Goal: Task Accomplishment & Management: Manage account settings

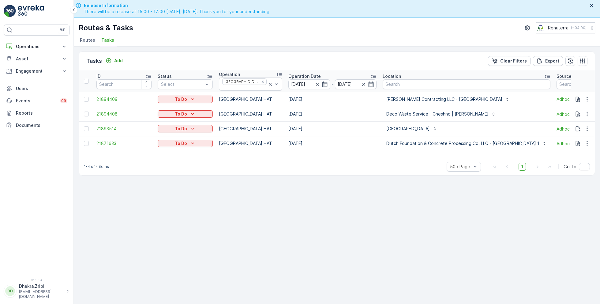
scroll to position [0, 73]
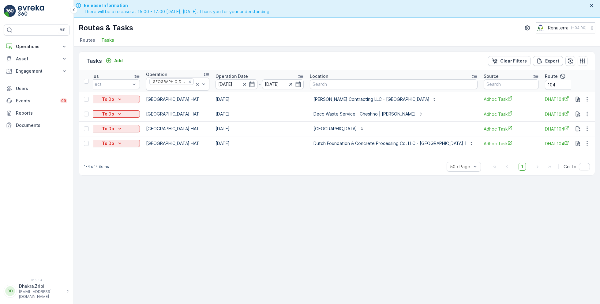
click at [89, 41] on span "Routes" at bounding box center [87, 40] width 15 height 6
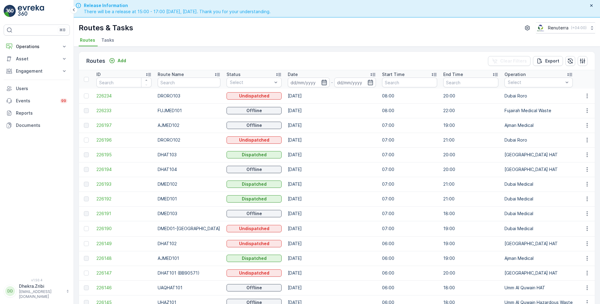
click at [321, 82] on icon "button" at bounding box center [324, 82] width 6 height 6
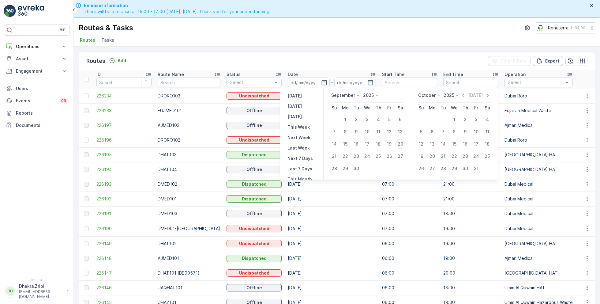
click at [400, 144] on div "20" at bounding box center [400, 144] width 10 height 10
type input "[DATE]"
click at [400, 144] on div "20" at bounding box center [400, 144] width 10 height 10
type input "[DATE]"
click at [407, 29] on div "Routes & Tasks Renuterra ( +04:00 )" at bounding box center [337, 27] width 516 height 11
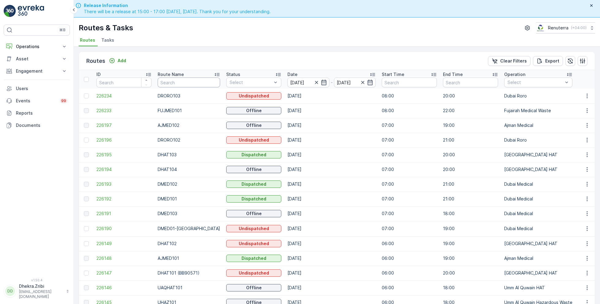
click at [190, 84] on input "text" at bounding box center [189, 82] width 62 height 10
type input "rel"
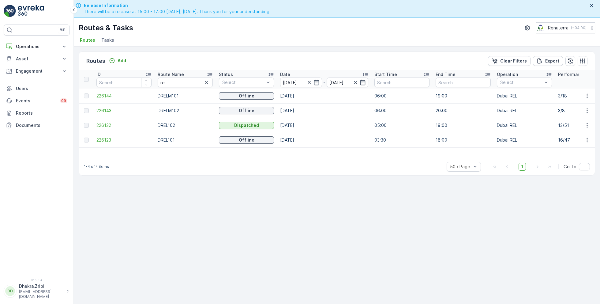
click at [104, 138] on span "226123" at bounding box center [123, 140] width 55 height 6
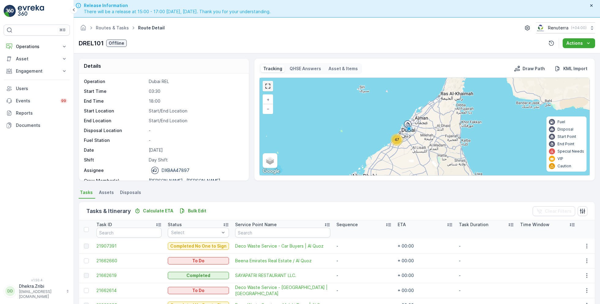
click at [267, 86] on link at bounding box center [267, 85] width 9 height 9
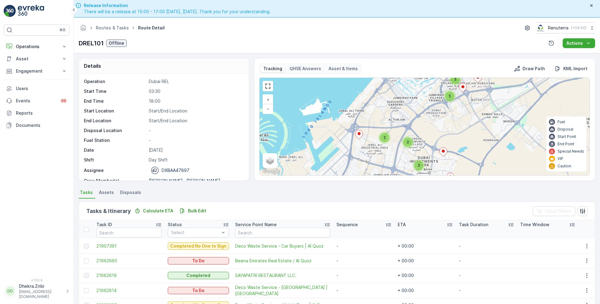
click at [359, 135] on icon at bounding box center [359, 134] width 8 height 9
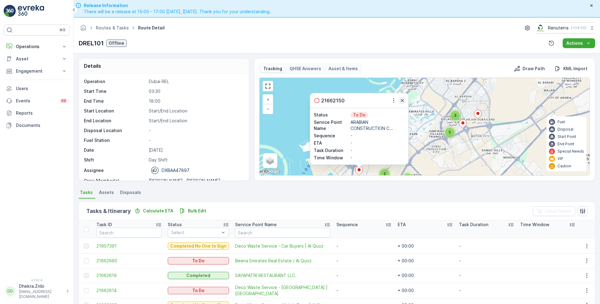
click at [401, 100] on icon "button" at bounding box center [402, 100] width 3 height 3
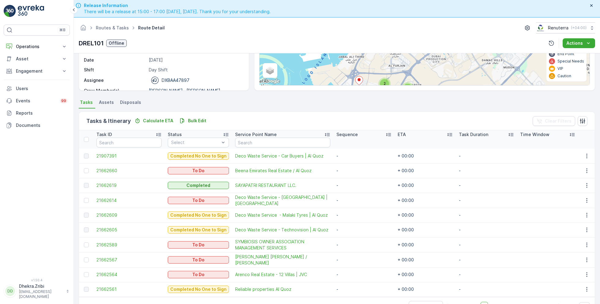
scroll to position [17, 0]
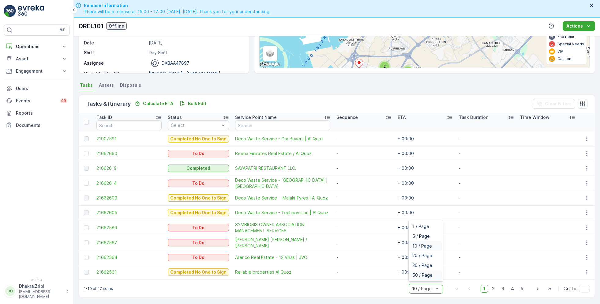
click at [424, 274] on span "50 / Page" at bounding box center [422, 274] width 20 height 5
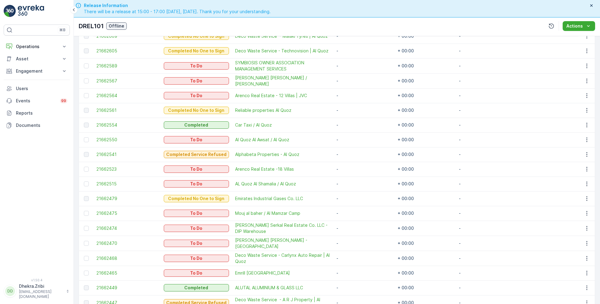
scroll to position [256, 0]
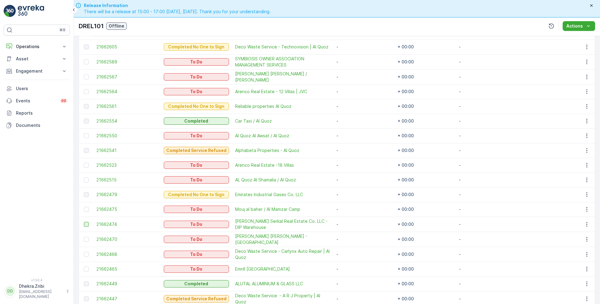
click at [87, 223] on div at bounding box center [86, 224] width 5 height 5
click at [84, 222] on input "checkbox" at bounding box center [84, 222] width 0 height 0
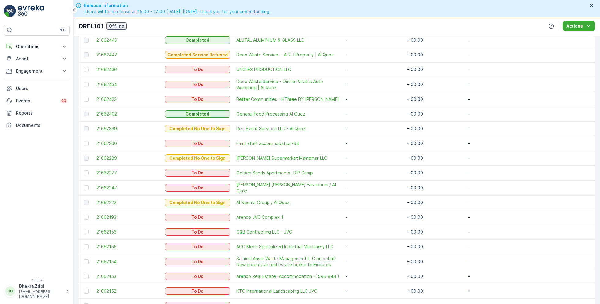
scroll to position [504, 0]
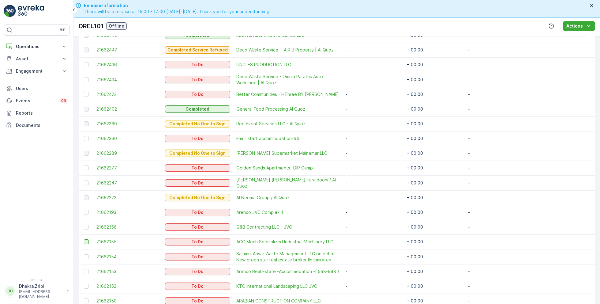
click at [86, 239] on div at bounding box center [86, 241] width 5 height 5
click at [84, 239] on input "checkbox" at bounding box center [84, 239] width 0 height 0
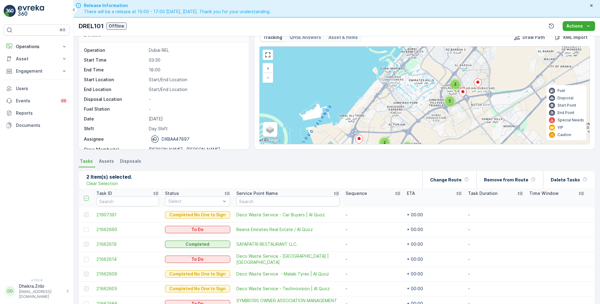
scroll to position [0, 0]
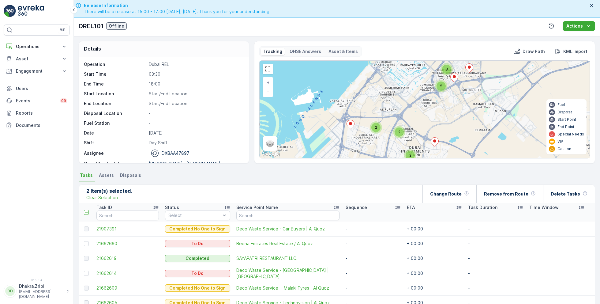
drag, startPoint x: 365, startPoint y: 121, endPoint x: 352, endPoint y: 76, distance: 46.5
click at [353, 76] on div "2 2 2 5 3 5 8 13 + − Satellite Roadmap Terrain Hybrid Leaflet Keyboard shortcut…" at bounding box center [425, 109] width 330 height 97
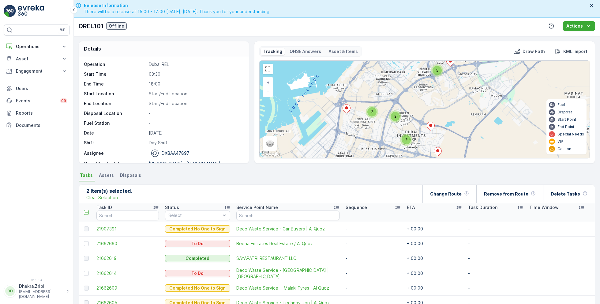
click at [347, 107] on ellipse at bounding box center [346, 107] width 3 height 3
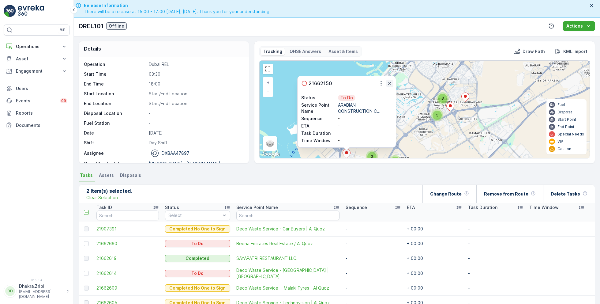
click at [388, 82] on icon "button" at bounding box center [390, 83] width 6 height 6
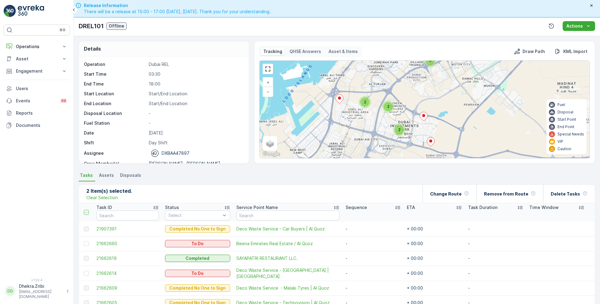
drag, startPoint x: 388, startPoint y: 115, endPoint x: 381, endPoint y: 61, distance: 55.0
click at [381, 61] on div "2 2 2 5 3 5 8 13 + − Satellite Roadmap Terrain Hybrid Leaflet Keyboard shortcut…" at bounding box center [425, 109] width 330 height 97
click at [366, 103] on div "2" at bounding box center [364, 101] width 9 height 9
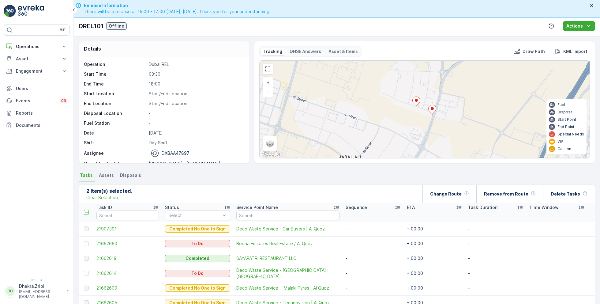
click at [415, 102] on icon at bounding box center [417, 101] width 8 height 9
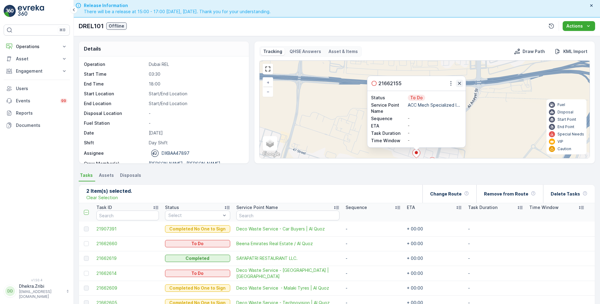
click at [458, 84] on icon "button" at bounding box center [459, 83] width 6 height 6
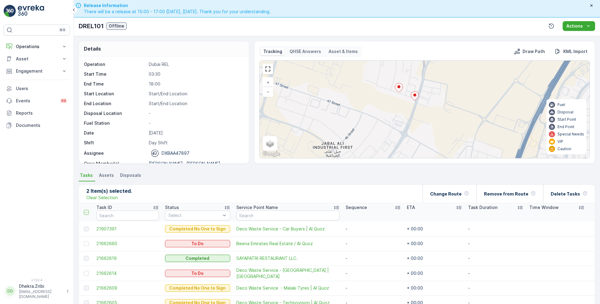
drag, startPoint x: 449, startPoint y: 120, endPoint x: 431, endPoint y: 53, distance: 69.0
click at [431, 53] on div "Tracking QHSE Answers Asset & Items Draw Path KML Import 2 2 2 2 + − Satellite …" at bounding box center [424, 102] width 331 height 112
click at [414, 95] on icon at bounding box center [415, 95] width 8 height 9
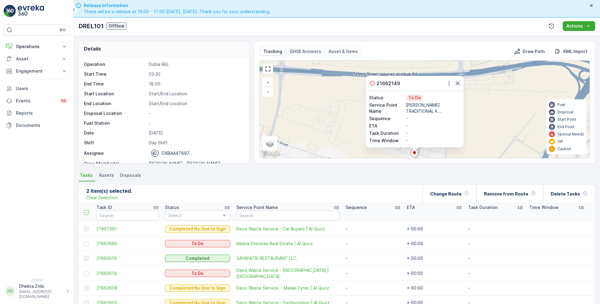
click at [458, 82] on icon "button" at bounding box center [458, 83] width 6 height 6
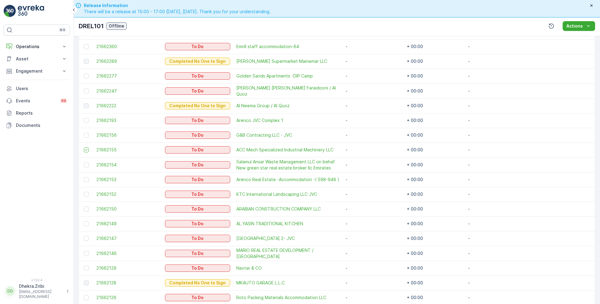
scroll to position [598, 0]
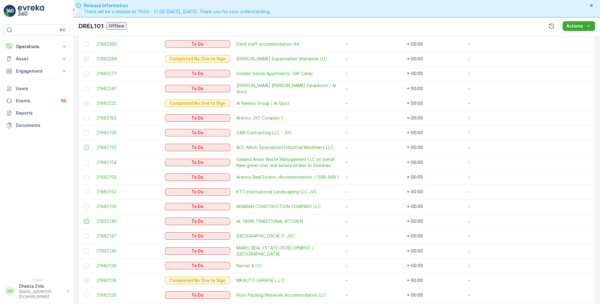
click at [86, 220] on div at bounding box center [86, 221] width 5 height 5
click at [84, 219] on input "checkbox" at bounding box center [84, 219] width 0 height 0
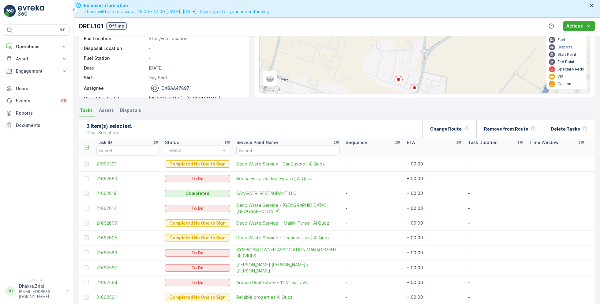
scroll to position [0, 0]
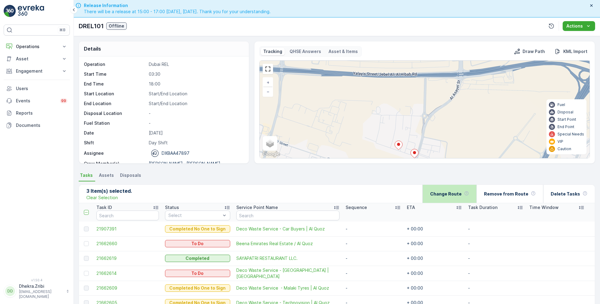
click at [448, 195] on p "Change Route" at bounding box center [446, 194] width 32 height 6
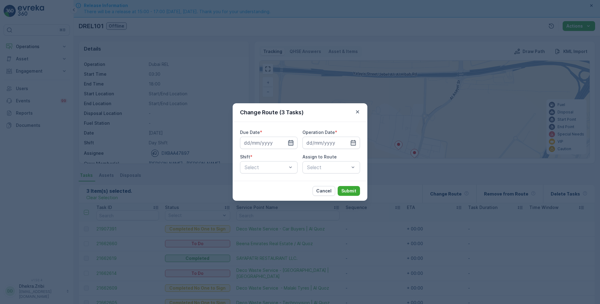
click at [291, 143] on icon "button" at bounding box center [291, 143] width 6 height 6
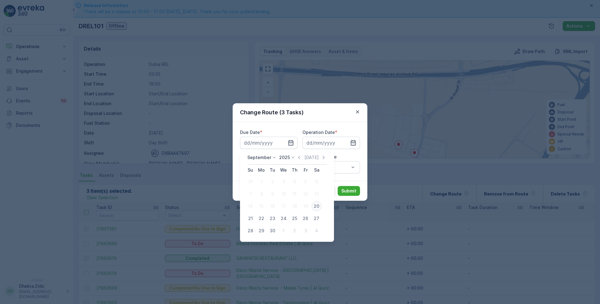
click at [315, 206] on div "20" at bounding box center [317, 206] width 10 height 10
type input "[DATE]"
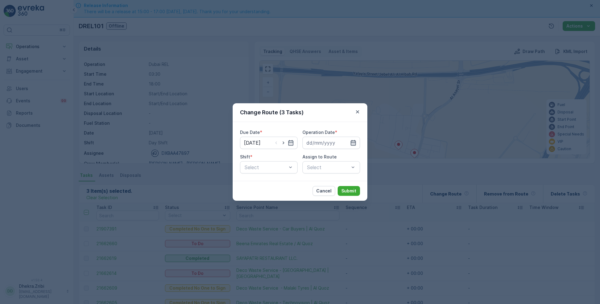
click at [352, 140] on icon "button" at bounding box center [353, 143] width 5 height 6
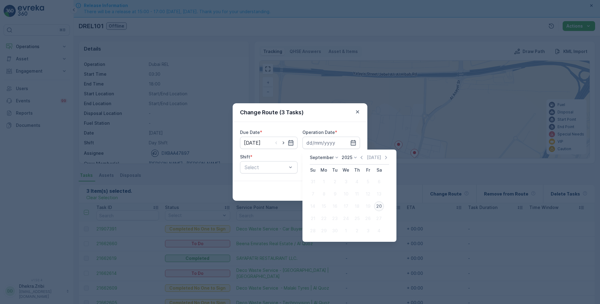
click at [378, 206] on div "20" at bounding box center [379, 206] width 10 height 10
type input "[DATE]"
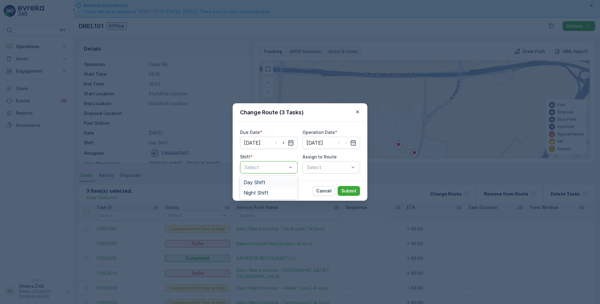
click at [258, 183] on span "Day Shift" at bounding box center [255, 182] width 22 height 6
click at [317, 167] on div "Select" at bounding box center [331, 167] width 58 height 12
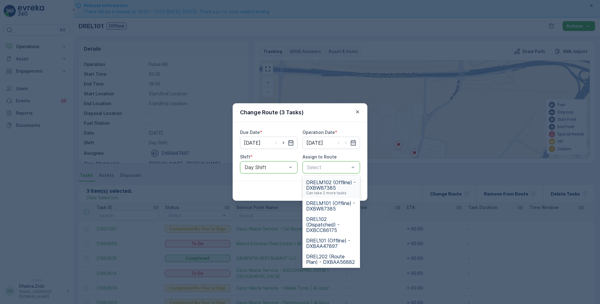
click at [327, 189] on span "DRELM102 (Offline) - DXBW87385" at bounding box center [331, 184] width 50 height 11
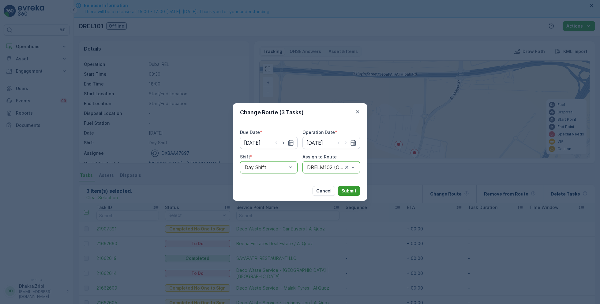
click at [347, 190] on p "Submit" at bounding box center [348, 191] width 15 height 6
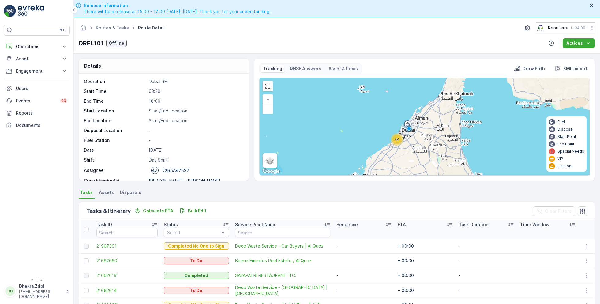
click at [396, 139] on span "44" at bounding box center [397, 139] width 5 height 5
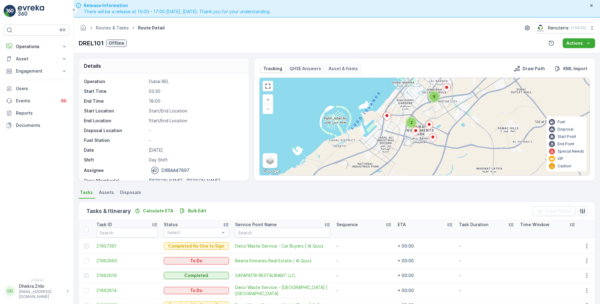
drag, startPoint x: 396, startPoint y: 139, endPoint x: 387, endPoint y: 70, distance: 69.1
click at [387, 72] on div "Tracking QHSE Answers Asset & Items Draw Path KML Import 2 9 7 21 + − Satellite…" at bounding box center [424, 119] width 331 height 112
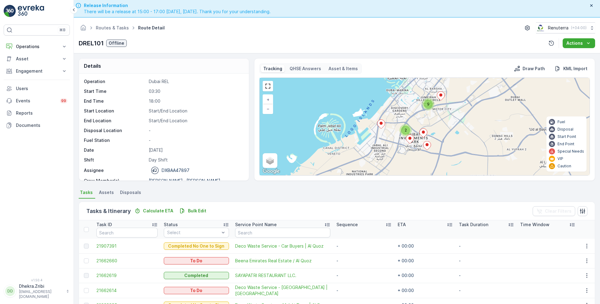
drag, startPoint x: 395, startPoint y: 97, endPoint x: 395, endPoint y: 144, distance: 46.5
click at [395, 144] on div "2 9 7 21 + − Satellite Roadmap Terrain Hybrid Leaflet Keyboard shortcuts Map Da…" at bounding box center [425, 126] width 330 height 97
click at [381, 123] on icon at bounding box center [381, 124] width 8 height 9
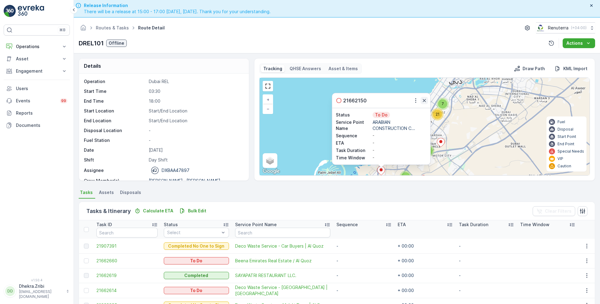
click at [421, 100] on icon "button" at bounding box center [424, 100] width 6 height 6
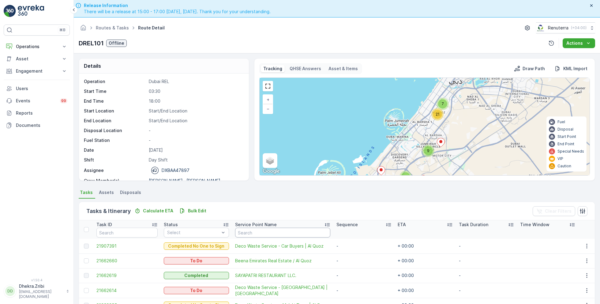
click at [249, 234] on input "text" at bounding box center [282, 232] width 95 height 10
type input "arab"
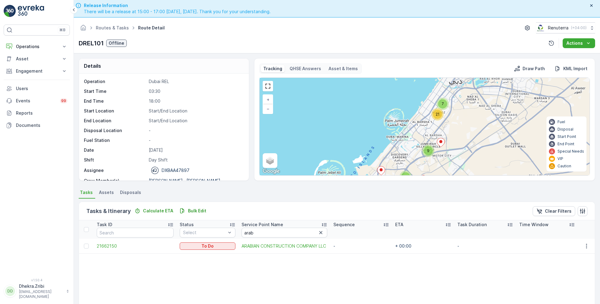
scroll to position [12, 0]
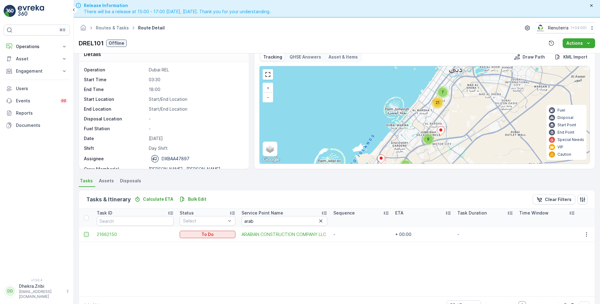
click at [87, 235] on div at bounding box center [86, 234] width 5 height 5
click at [84, 232] on input "checkbox" at bounding box center [84, 232] width 0 height 0
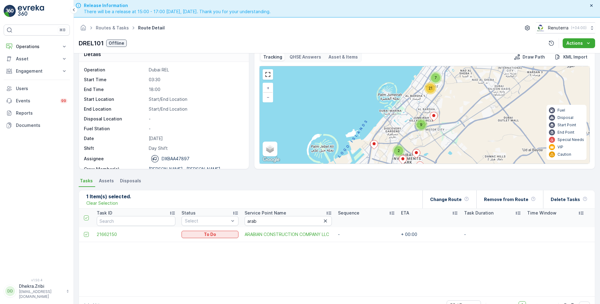
drag, startPoint x: 361, startPoint y: 145, endPoint x: 333, endPoint y: 89, distance: 63.4
click at [333, 89] on div "2 9 7 21 + − Satellite Roadmap Terrain Hybrid Leaflet Keyboard shortcuts Map Da…" at bounding box center [425, 114] width 330 height 97
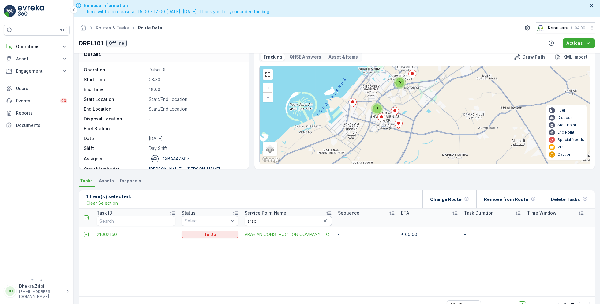
click at [376, 110] on span "2" at bounding box center [377, 108] width 2 height 5
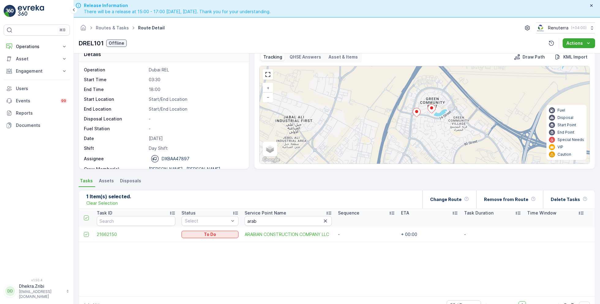
click at [414, 114] on icon at bounding box center [417, 112] width 8 height 9
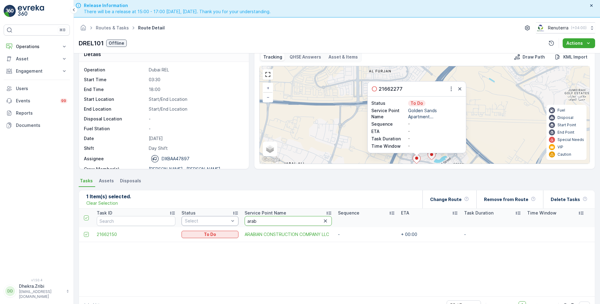
drag, startPoint x: 245, startPoint y: 223, endPoint x: 221, endPoint y: 219, distance: 24.4
click at [221, 219] on tr "Task ID Status Select Service Point Name arab Sequence ETA Task Duration Time W…" at bounding box center [337, 217] width 516 height 18
type input "golden"
click at [85, 234] on div at bounding box center [86, 234] width 5 height 5
click at [84, 232] on input "checkbox" at bounding box center [84, 232] width 0 height 0
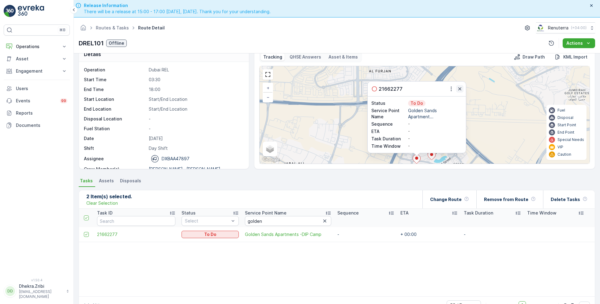
click at [458, 89] on icon "button" at bounding box center [460, 89] width 6 height 6
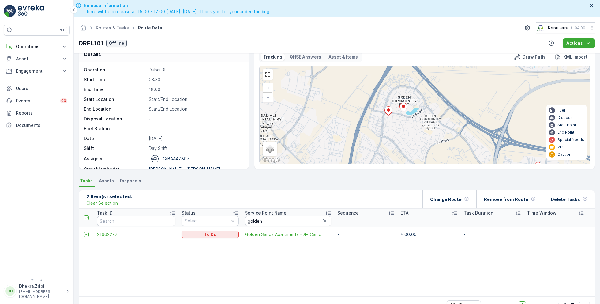
drag, startPoint x: 444, startPoint y: 111, endPoint x: 416, endPoint y: 63, distance: 55.7
click at [416, 63] on div "Tracking QHSE Answers Asset & Items Draw Path KML Import 2 2 2 2 3 2 3 + − Sate…" at bounding box center [424, 108] width 331 height 112
click at [405, 106] on icon at bounding box center [404, 107] width 8 height 9
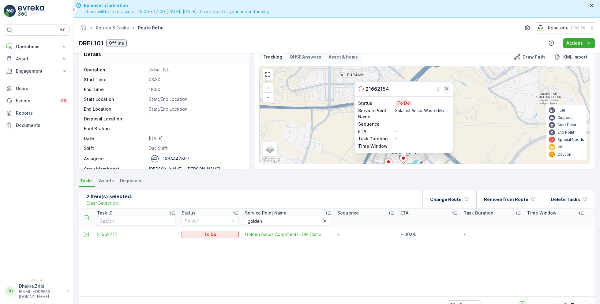
click at [446, 89] on icon "button" at bounding box center [446, 89] width 6 height 6
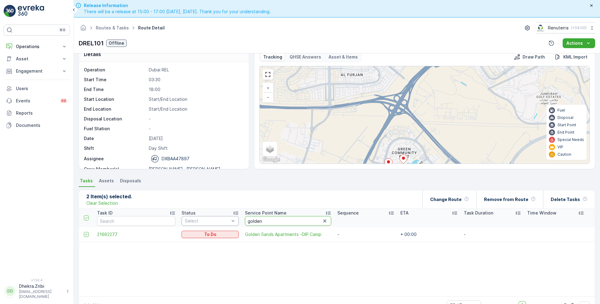
drag, startPoint x: 255, startPoint y: 222, endPoint x: 218, endPoint y: 220, distance: 37.7
click at [218, 220] on tr "Task ID Status Select Service Point Name golden Sequence ETA Task Duration Time…" at bounding box center [337, 217] width 516 height 18
type input "salam"
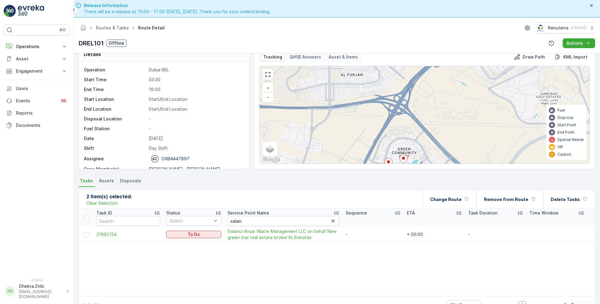
scroll to position [17, 0]
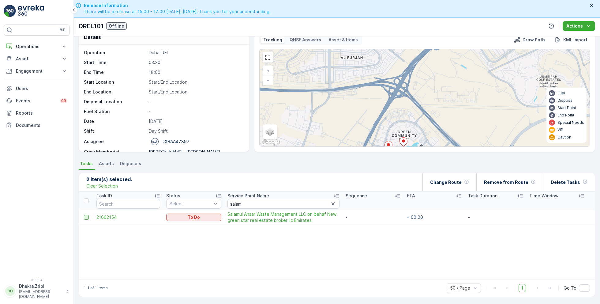
click at [86, 216] on div at bounding box center [86, 217] width 5 height 5
click at [84, 215] on input "checkbox" at bounding box center [84, 215] width 0 height 0
click at [461, 179] on p "Change Route" at bounding box center [446, 182] width 32 height 6
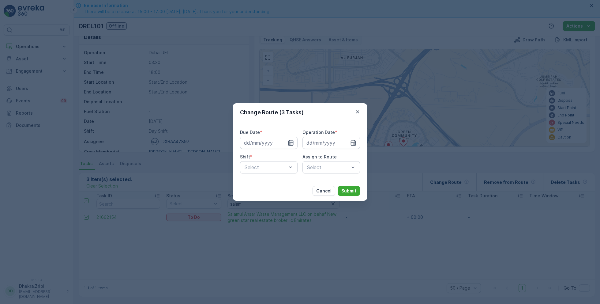
click at [291, 141] on icon "button" at bounding box center [291, 143] width 6 height 6
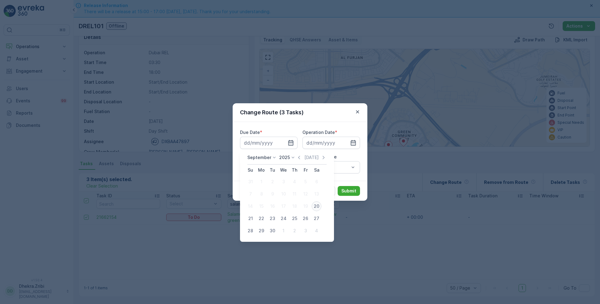
click at [317, 206] on div "20" at bounding box center [317, 206] width 10 height 10
type input "[DATE]"
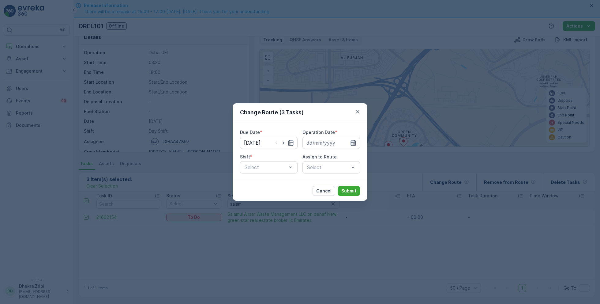
click at [350, 141] on icon "button" at bounding box center [353, 143] width 6 height 6
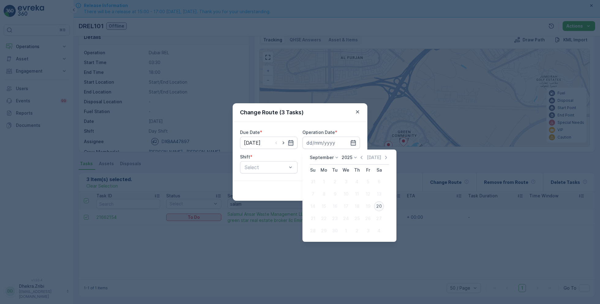
click at [380, 208] on div "20" at bounding box center [379, 206] width 10 height 10
type input "[DATE]"
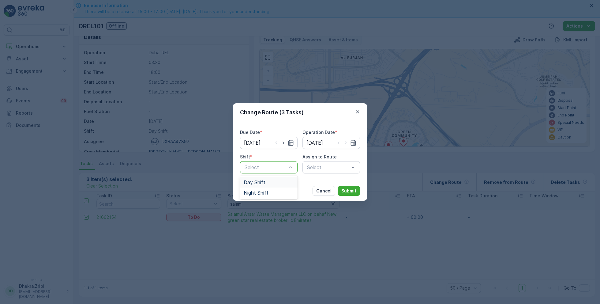
click at [261, 186] on div "Day Shift" at bounding box center [269, 182] width 58 height 10
click at [331, 167] on div "Select" at bounding box center [331, 167] width 58 height 12
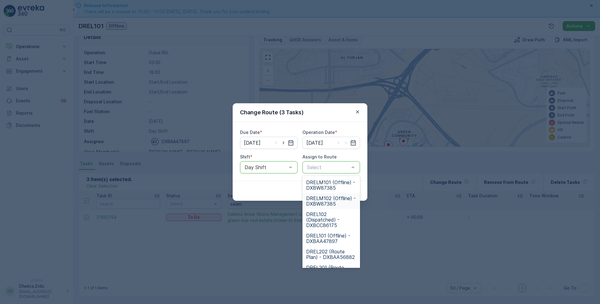
click at [327, 201] on span "DRELM102 (Offline) - DXBW87385" at bounding box center [331, 200] width 50 height 11
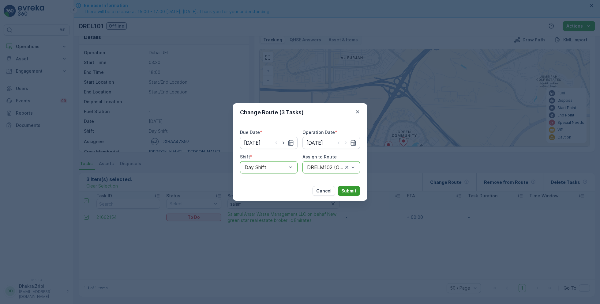
click at [350, 193] on p "Submit" at bounding box center [348, 191] width 15 height 6
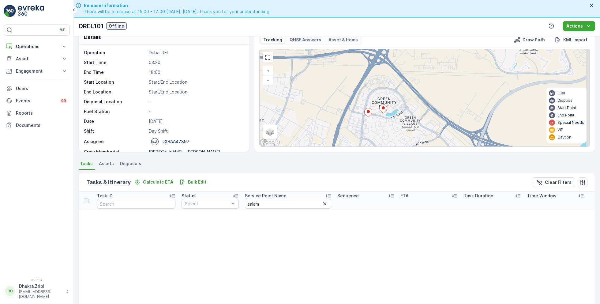
drag, startPoint x: 384, startPoint y: 123, endPoint x: 361, endPoint y: 78, distance: 50.2
click at [361, 78] on div "2 2 2 2 3 2 3 + − Satellite Roadmap Terrain Hybrid Leaflet Keyboard shortcuts M…" at bounding box center [425, 97] width 330 height 97
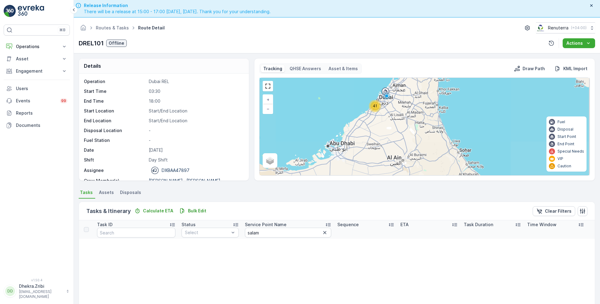
drag, startPoint x: 430, startPoint y: 123, endPoint x: 402, endPoint y: 73, distance: 57.1
click at [402, 73] on div "Tracking QHSE Answers Asset & Items Draw Path KML Import 41 + − Satellite Roadm…" at bounding box center [424, 119] width 331 height 112
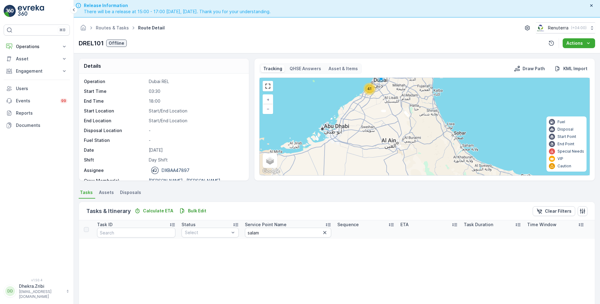
click at [372, 88] on div "41" at bounding box center [369, 88] width 9 height 9
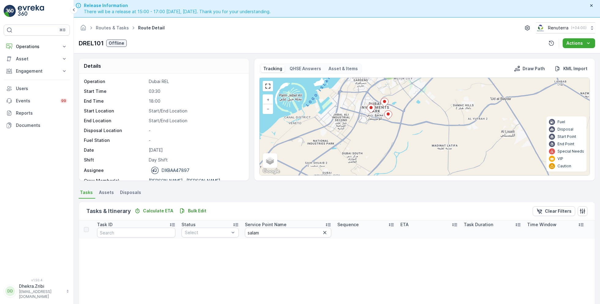
drag, startPoint x: 419, startPoint y: 129, endPoint x: 385, endPoint y: 72, distance: 66.5
click at [385, 72] on div "Tracking QHSE Answers Asset & Items Draw Path KML Import 9 7 21 + − Satellite R…" at bounding box center [424, 119] width 331 height 112
click at [384, 100] on ellipse at bounding box center [384, 100] width 3 height 3
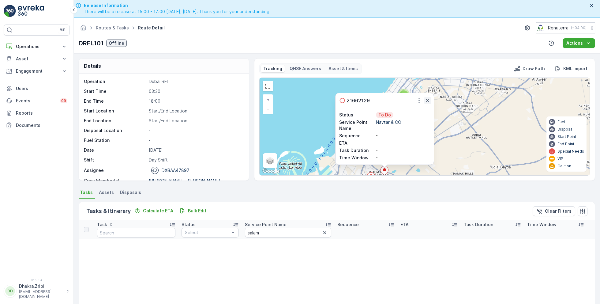
click at [428, 97] on icon "button" at bounding box center [428, 100] width 6 height 6
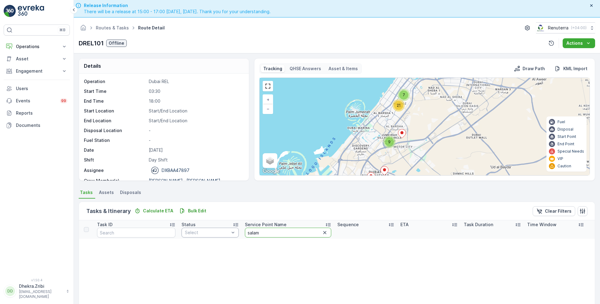
drag, startPoint x: 268, startPoint y: 231, endPoint x: 220, endPoint y: 231, distance: 48.4
click at [220, 231] on tr "Task ID Status Select Service Point Name salam Sequence ETA Task Duration Time …" at bounding box center [337, 229] width 516 height 18
type input "navtor"
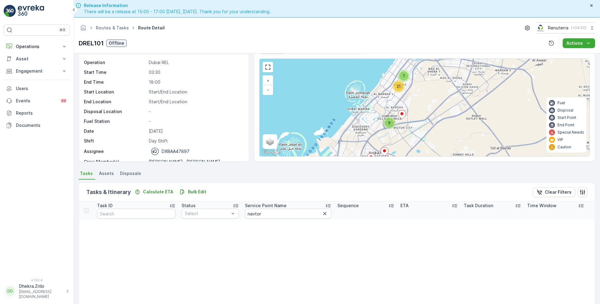
scroll to position [21, 0]
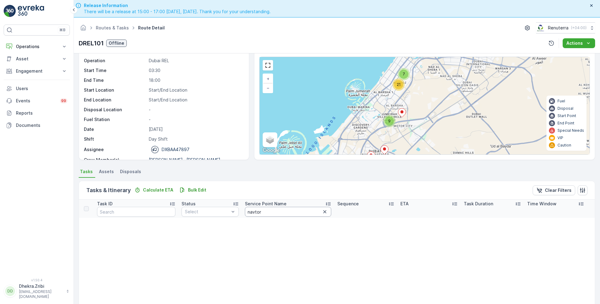
click at [257, 211] on input "navtor" at bounding box center [288, 212] width 86 height 10
type input "navt"
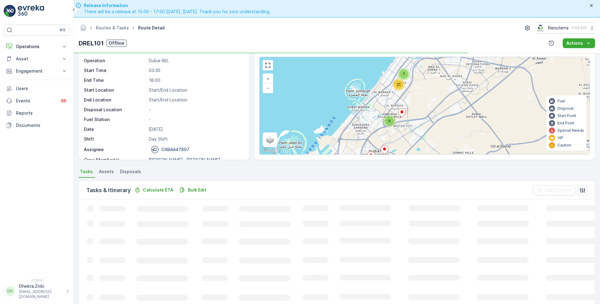
scroll to position [12, 0]
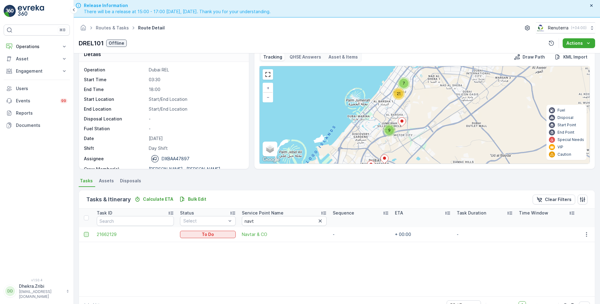
click at [87, 232] on div at bounding box center [86, 234] width 5 height 5
click at [84, 232] on input "checkbox" at bounding box center [84, 232] width 0 height 0
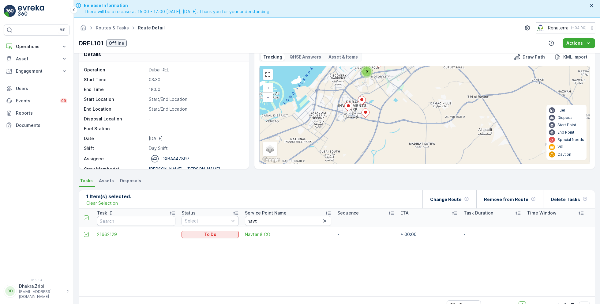
drag, startPoint x: 353, startPoint y: 140, endPoint x: 329, endPoint y: 75, distance: 68.4
click at [329, 75] on div "9 7 21 + − Satellite Roadmap Terrain Hybrid Leaflet Keyboard shortcuts Map Data…" at bounding box center [425, 114] width 330 height 97
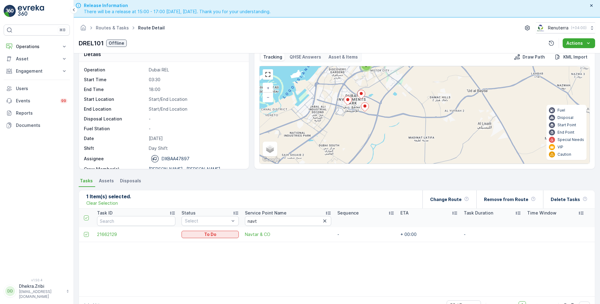
click at [364, 105] on ellipse at bounding box center [364, 105] width 3 height 3
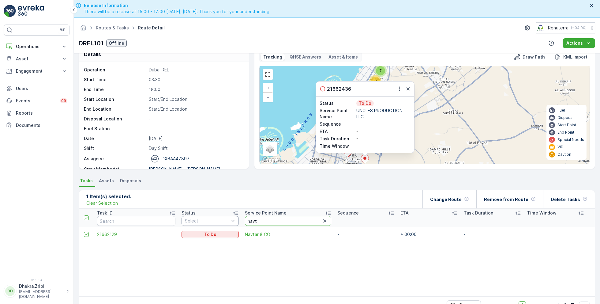
drag, startPoint x: 253, startPoint y: 220, endPoint x: 219, endPoint y: 218, distance: 33.4
click at [219, 218] on tr "Task ID Status Select Service Point Name navt Sequence ETA Task Duration Time W…" at bounding box center [337, 217] width 516 height 18
type input "uncles"
click at [85, 235] on div at bounding box center [86, 234] width 5 height 5
click at [84, 232] on input "checkbox" at bounding box center [84, 232] width 0 height 0
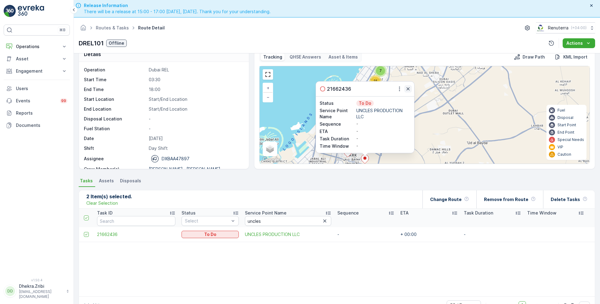
click at [406, 86] on icon "button" at bounding box center [408, 89] width 6 height 6
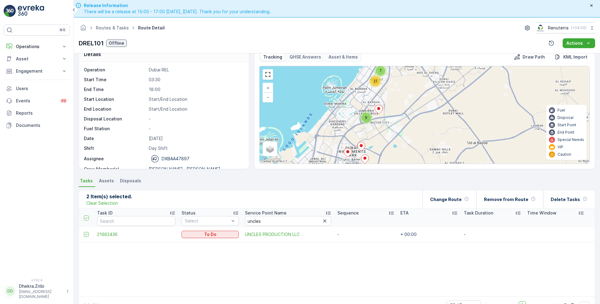
click at [360, 148] on icon at bounding box center [361, 146] width 8 height 9
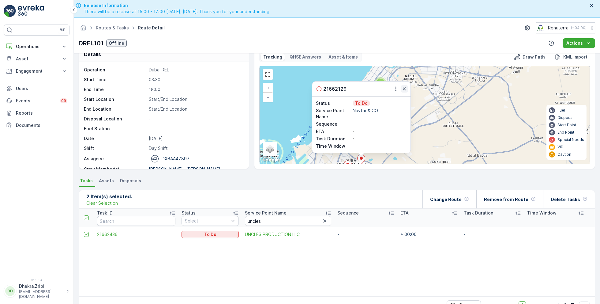
click at [404, 87] on icon "button" at bounding box center [404, 88] width 3 height 3
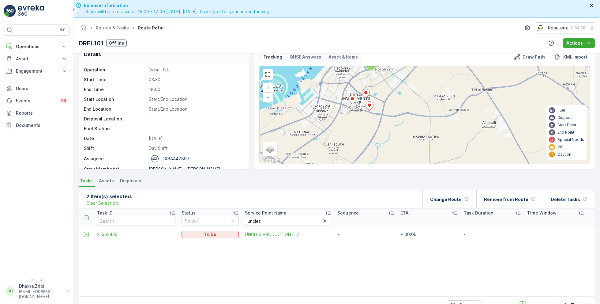
drag, startPoint x: 390, startPoint y: 130, endPoint x: 395, endPoint y: 55, distance: 74.5
click at [395, 55] on div "Tracking QHSE Answers Asset & Items Draw Path KML Import 9 7 21 + − Satellite R…" at bounding box center [424, 108] width 331 height 112
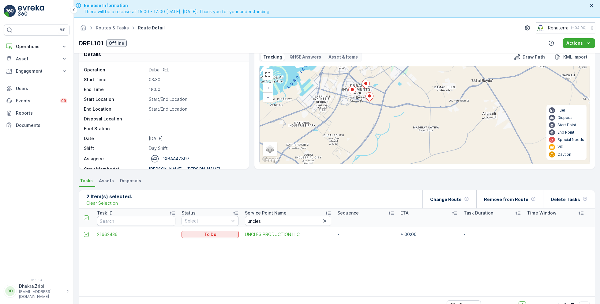
click at [352, 86] on icon at bounding box center [353, 90] width 8 height 9
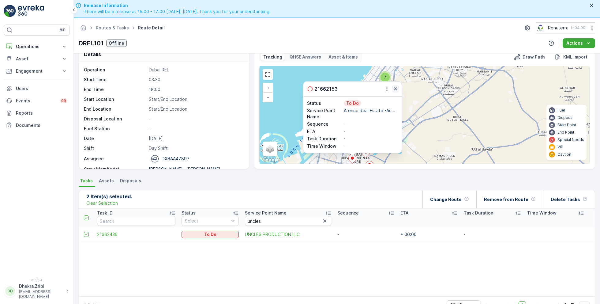
click at [395, 87] on icon "button" at bounding box center [395, 89] width 6 height 6
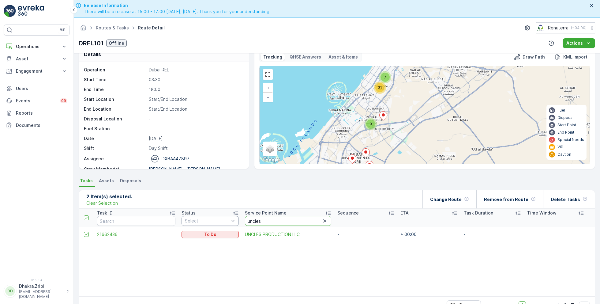
drag, startPoint x: 261, startPoint y: 223, endPoint x: 209, endPoint y: 218, distance: 52.2
click at [209, 218] on tr "Task ID Status Select Service Point Name uncles Sequence ETA Task Duration Time…" at bounding box center [337, 217] width 516 height 18
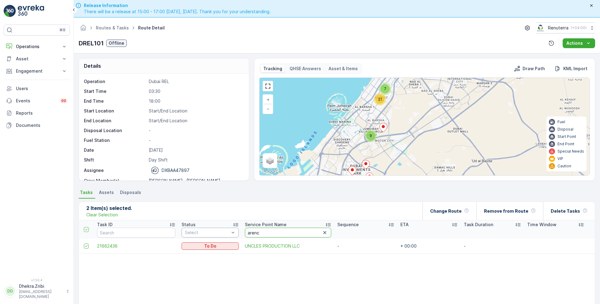
type input "arenco"
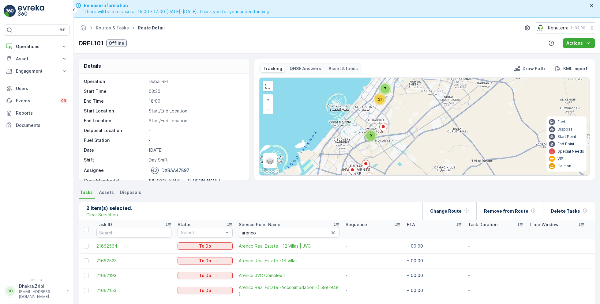
scroll to position [12, 0]
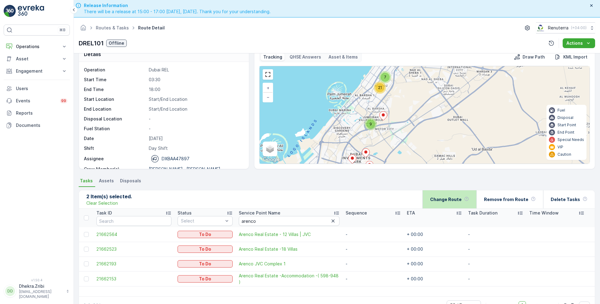
click at [455, 198] on p "Change Route" at bounding box center [446, 199] width 32 height 6
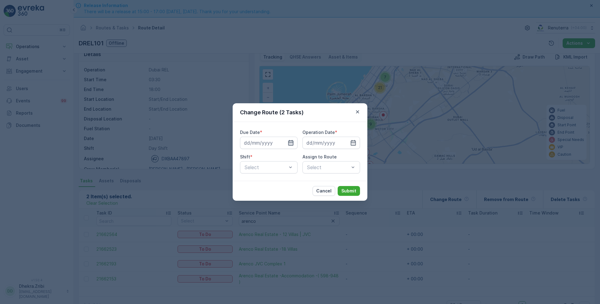
click at [291, 143] on icon "button" at bounding box center [291, 143] width 6 height 6
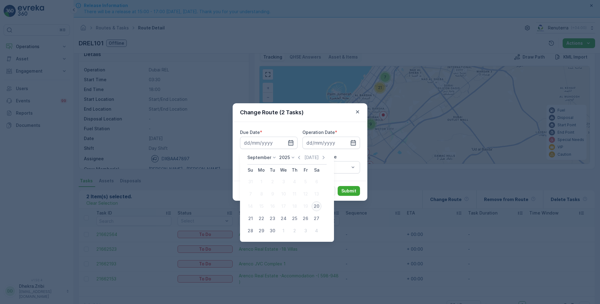
click at [316, 206] on div "20" at bounding box center [317, 206] width 10 height 10
type input "[DATE]"
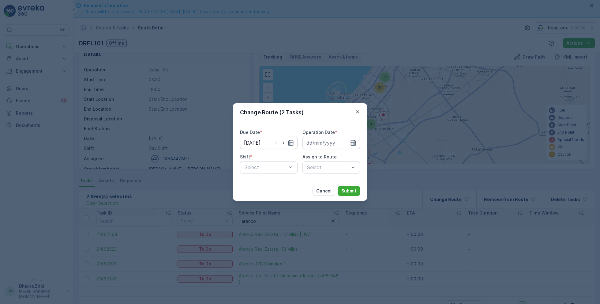
click at [354, 141] on icon "button" at bounding box center [353, 143] width 5 height 6
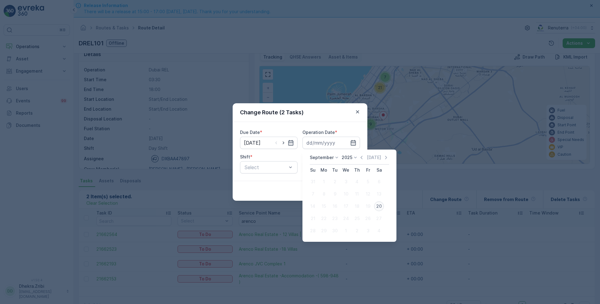
click at [380, 205] on div "20" at bounding box center [379, 206] width 10 height 10
type input "[DATE]"
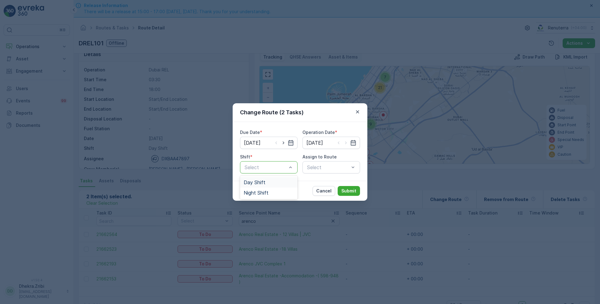
click at [260, 182] on span "Day Shift" at bounding box center [255, 182] width 22 height 6
click at [319, 168] on div "Select" at bounding box center [331, 167] width 58 height 12
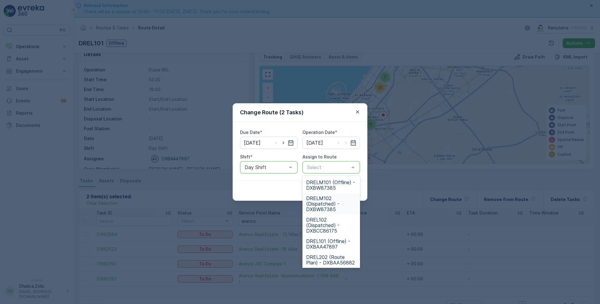
click at [326, 200] on span "DRELM102 (Dispatched) - DXBW87385" at bounding box center [331, 203] width 50 height 17
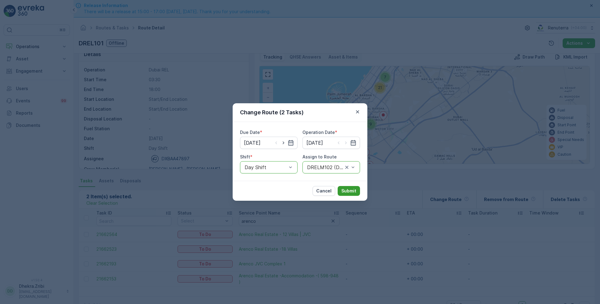
click at [347, 190] on p "Submit" at bounding box center [348, 191] width 15 height 6
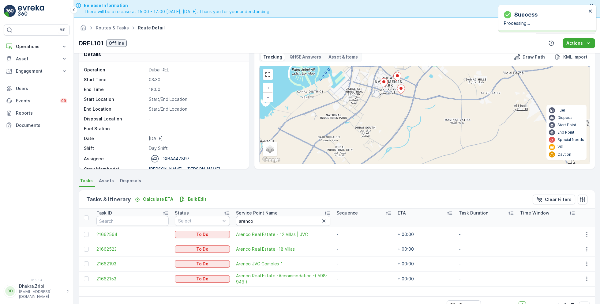
drag, startPoint x: 402, startPoint y: 141, endPoint x: 436, endPoint y: 60, distance: 87.6
click at [436, 60] on div "Tracking QHSE Answers Asset & Items Draw Path KML Import 9 7 21 + − Satellite R…" at bounding box center [424, 108] width 331 height 112
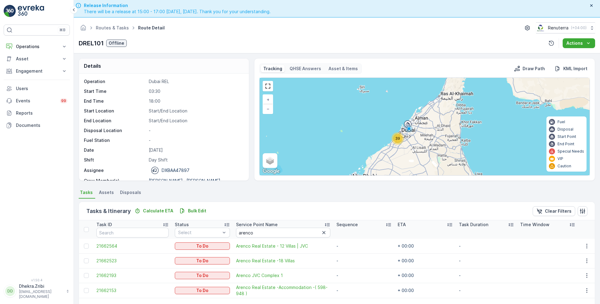
click at [397, 138] on span "39" at bounding box center [397, 138] width 5 height 5
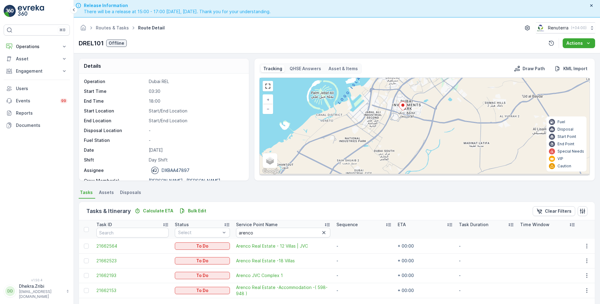
drag, startPoint x: 394, startPoint y: 124, endPoint x: 391, endPoint y: 55, distance: 69.6
click at [391, 55] on div "Details Operation Dubai REL Start Time 03:30 End Time 18:00 Start Location Star…" at bounding box center [337, 187] width 526 height 268
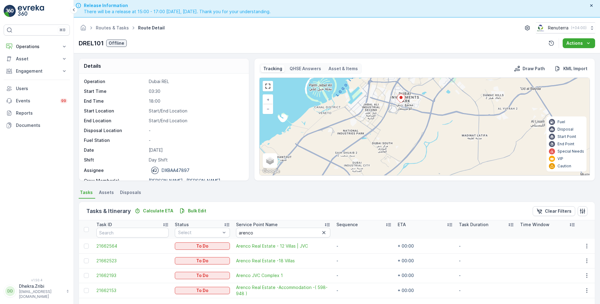
click at [403, 98] on icon at bounding box center [401, 98] width 8 height 9
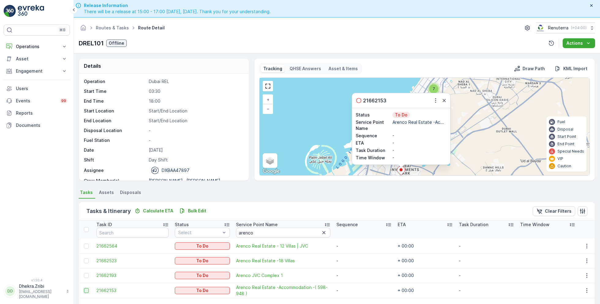
click at [87, 290] on div at bounding box center [86, 290] width 5 height 5
click at [84, 288] on input "checkbox" at bounding box center [84, 288] width 0 height 0
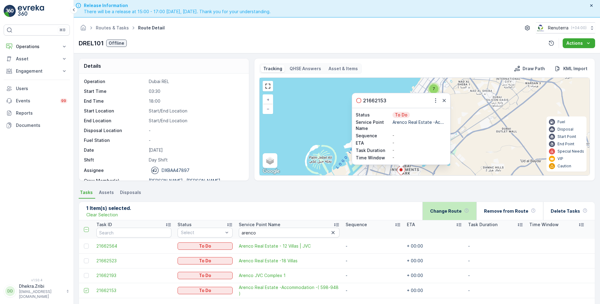
click at [455, 213] on div "Change Route" at bounding box center [449, 211] width 39 height 18
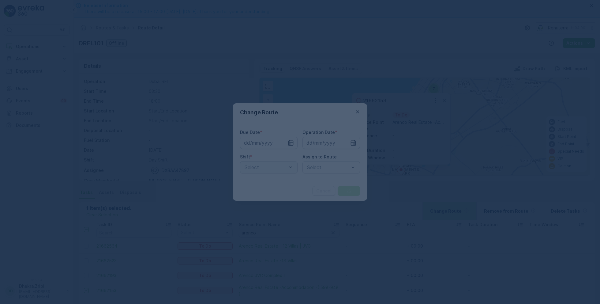
type input "[DATE]"
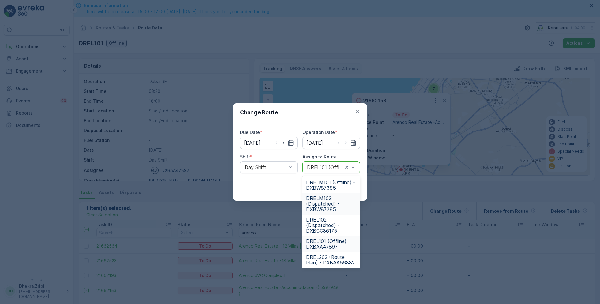
click at [325, 205] on span "DRELM102 (Dispatched) - DXBW87385" at bounding box center [331, 203] width 50 height 17
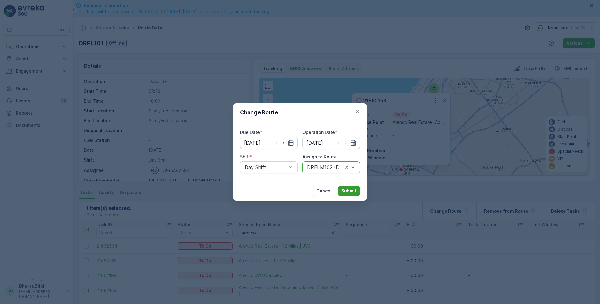
click at [351, 191] on p "Submit" at bounding box center [348, 191] width 15 height 6
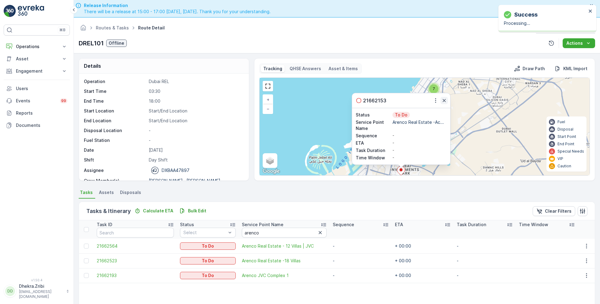
click at [444, 103] on icon "button" at bounding box center [444, 100] width 6 height 6
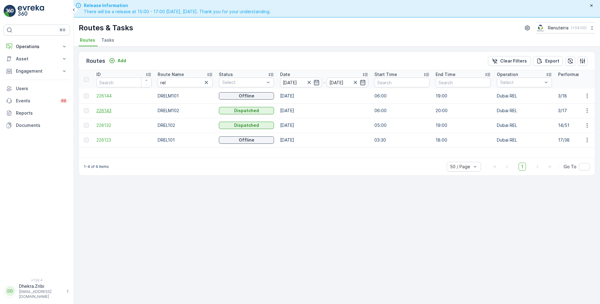
click at [105, 110] on span "226143" at bounding box center [123, 110] width 55 height 6
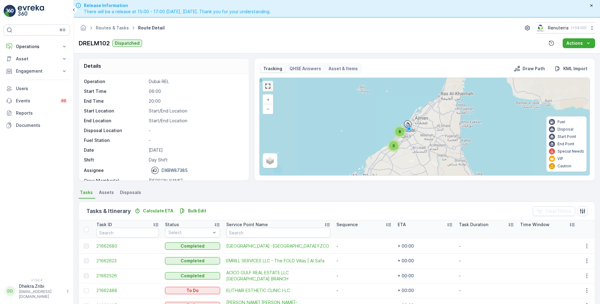
click at [269, 85] on link at bounding box center [267, 85] width 9 height 9
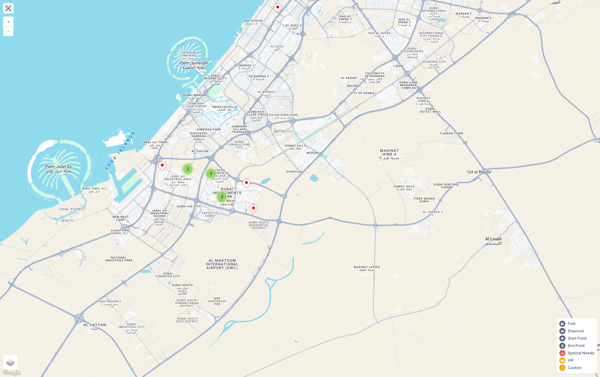
click at [9, 9] on link at bounding box center [8, 8] width 9 height 9
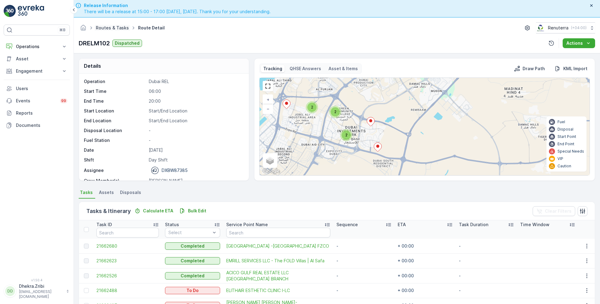
click at [107, 25] on link "Routes & Tasks" at bounding box center [112, 27] width 33 height 5
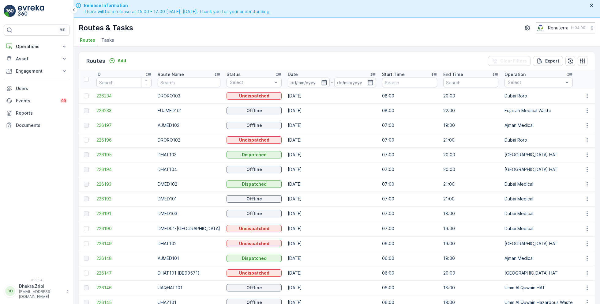
click at [107, 39] on span "Tasks" at bounding box center [107, 40] width 13 height 6
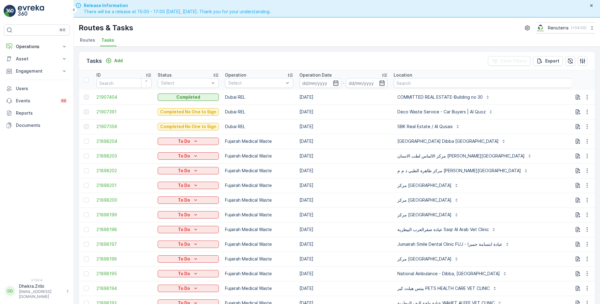
click at [85, 37] on span "Routes" at bounding box center [87, 40] width 15 height 6
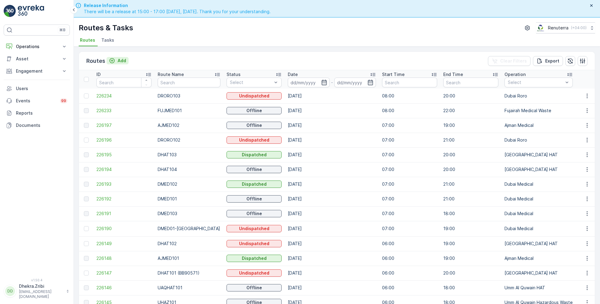
click at [118, 58] on p "Add" at bounding box center [122, 61] width 9 height 6
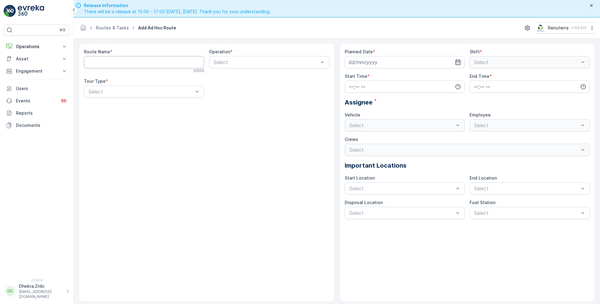
click at [132, 62] on Name "Route Name" at bounding box center [144, 62] width 120 height 12
type Name "DHAT105"
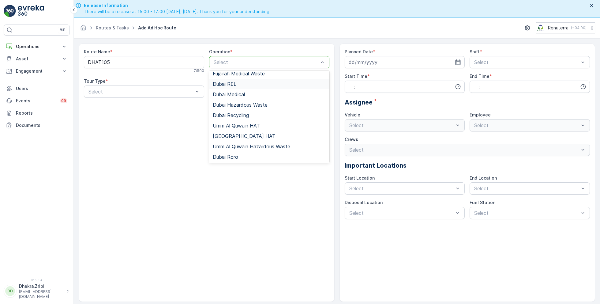
scroll to position [37, 0]
click at [239, 132] on div "[GEOGRAPHIC_DATA] HAT" at bounding box center [269, 134] width 113 height 6
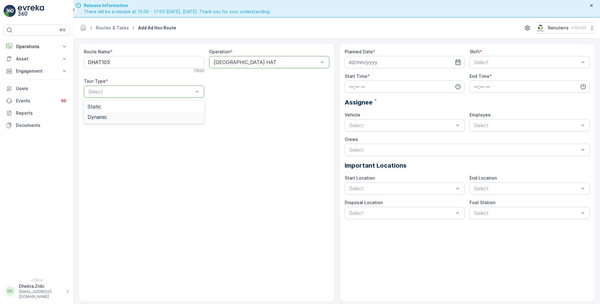
click at [108, 116] on div "Dynamic" at bounding box center [144, 117] width 113 height 6
click at [432, 63] on input at bounding box center [405, 62] width 120 height 12
click at [422, 126] on div "20" at bounding box center [421, 125] width 10 height 10
type input "[DATE]"
click at [489, 78] on span "Day Shift" at bounding box center [484, 77] width 22 height 6
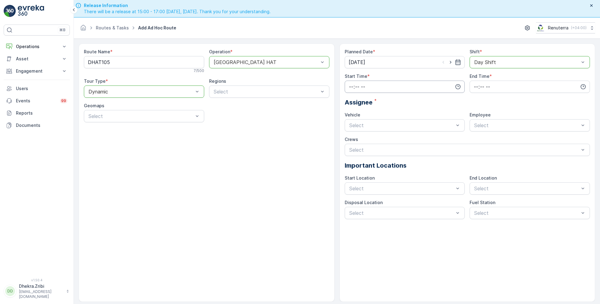
click at [405, 88] on input "time" at bounding box center [405, 86] width 120 height 12
click at [350, 104] on div "09" at bounding box center [351, 108] width 10 height 9
click at [363, 104] on span "50" at bounding box center [364, 106] width 6 height 6
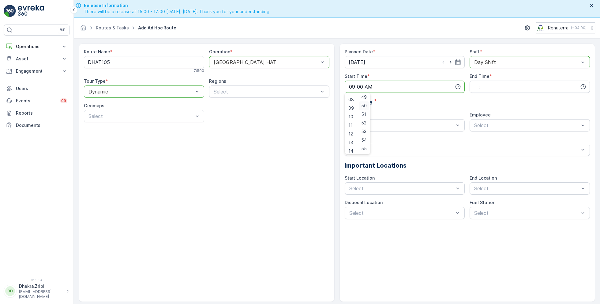
type input "09:50"
click at [505, 82] on input "time" at bounding box center [530, 86] width 120 height 12
click at [477, 113] on span "19" at bounding box center [475, 114] width 5 height 6
type input "19:00"
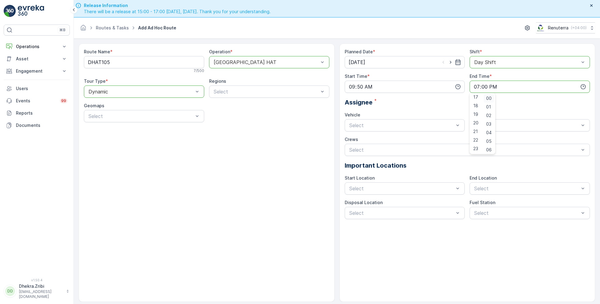
click at [492, 97] on span "00" at bounding box center [489, 98] width 6 height 6
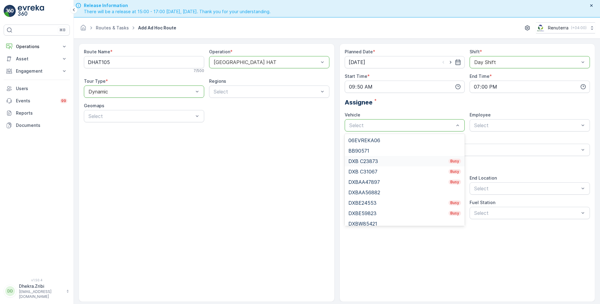
click at [378, 158] on div "DXB C23873 Busy" at bounding box center [404, 161] width 113 height 6
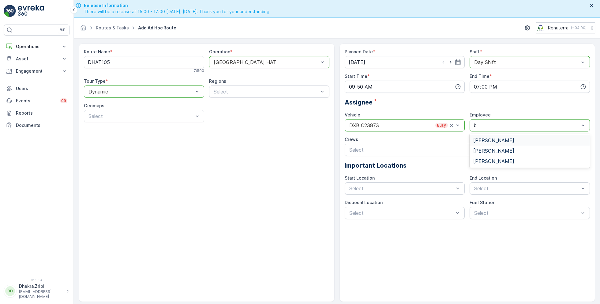
type input "ba"
click at [500, 138] on span "Bakhtawar Said" at bounding box center [493, 140] width 41 height 6
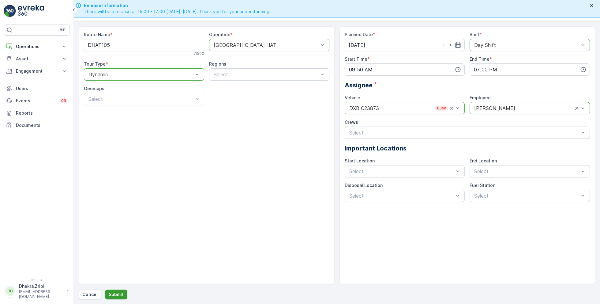
click at [114, 293] on p "Submit" at bounding box center [116, 294] width 15 height 6
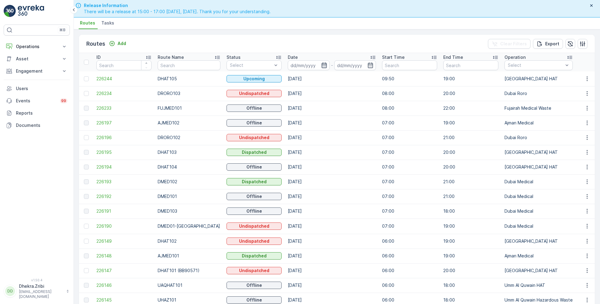
click at [321, 66] on icon "button" at bounding box center [324, 65] width 6 height 6
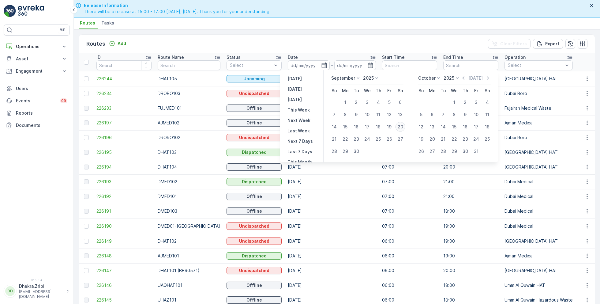
click at [399, 126] on div "20" at bounding box center [400, 127] width 10 height 10
type input "[DATE]"
click at [399, 126] on div "20" at bounding box center [400, 127] width 10 height 10
type input "[DATE]"
click at [271, 28] on ul "Routes Tasks" at bounding box center [334, 24] width 511 height 10
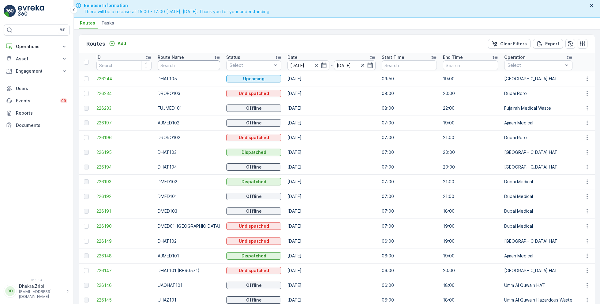
click at [174, 65] on input "text" at bounding box center [189, 65] width 62 height 10
type input "hat101"
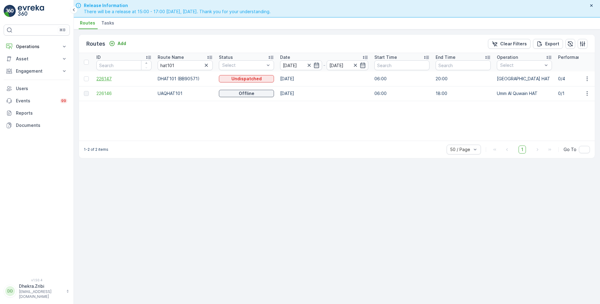
click at [104, 78] on span "226147" at bounding box center [123, 79] width 55 height 6
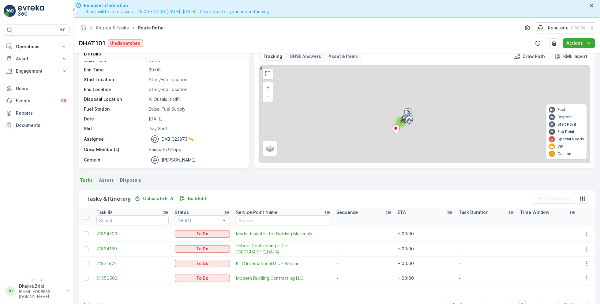
scroll to position [12, 0]
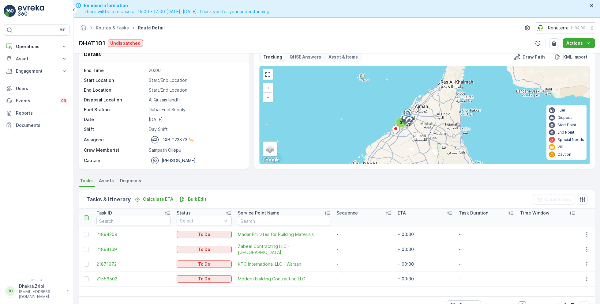
click at [87, 215] on div at bounding box center [86, 217] width 5 height 5
click at [87, 215] on input "checkbox" at bounding box center [87, 215] width 0 height 0
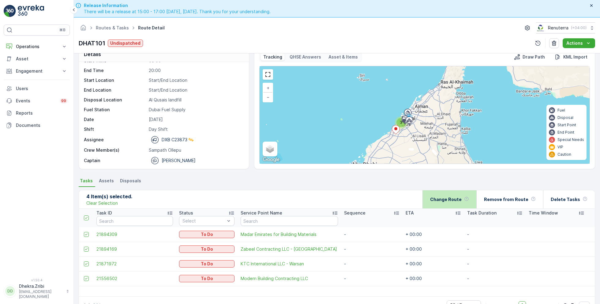
click at [462, 201] on p "Change Route" at bounding box center [446, 199] width 32 height 6
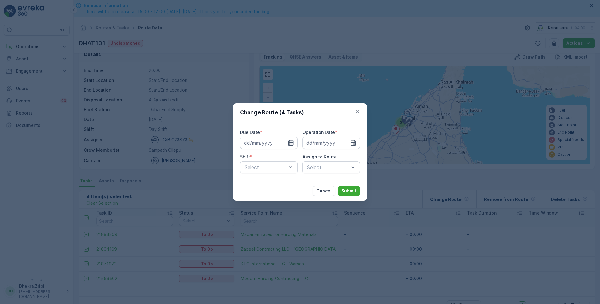
click at [292, 142] on icon "button" at bounding box center [291, 143] width 6 height 6
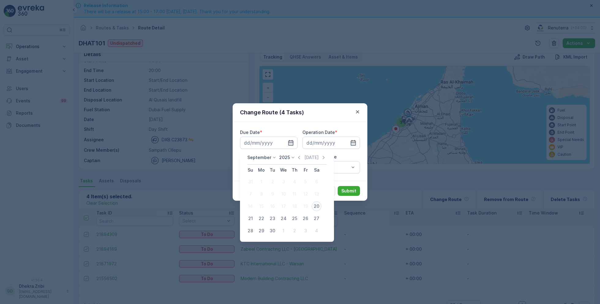
click at [314, 207] on div "20" at bounding box center [317, 206] width 10 height 10
type input "[DATE]"
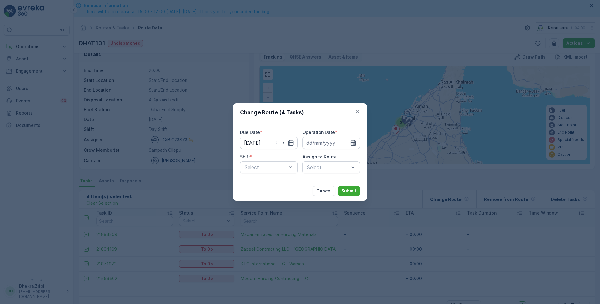
click at [351, 142] on icon "button" at bounding box center [353, 143] width 5 height 6
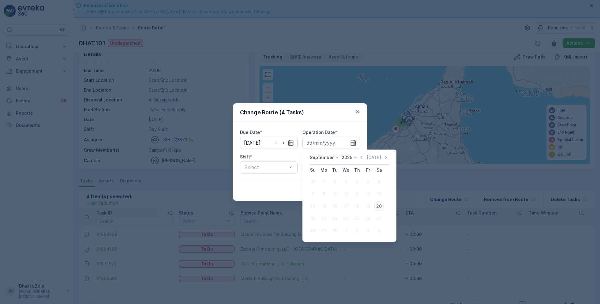
click at [379, 207] on div "20" at bounding box center [379, 206] width 10 height 10
type input "[DATE]"
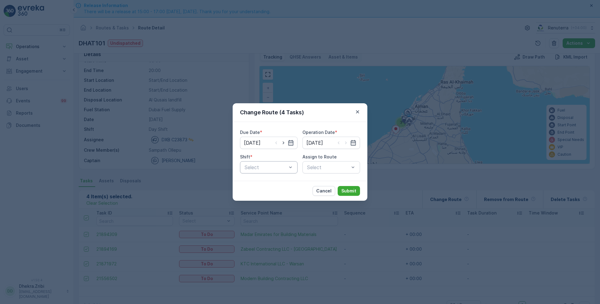
click at [274, 163] on div "Select" at bounding box center [269, 167] width 58 height 12
click at [252, 182] on span "Day Shift" at bounding box center [255, 182] width 22 height 6
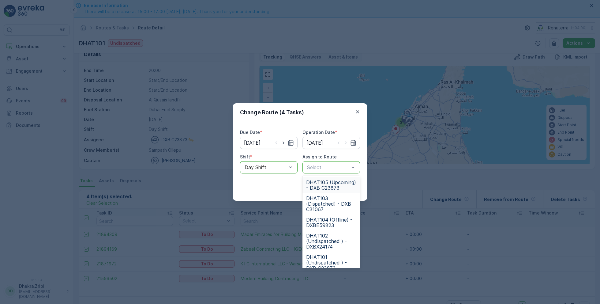
click at [329, 184] on span "DHAT105 (Upcoming) - DXB C23873" at bounding box center [331, 184] width 50 height 11
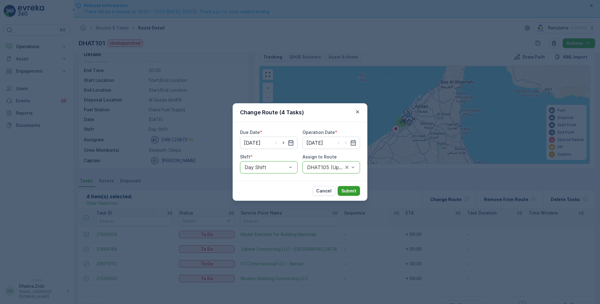
click at [350, 188] on p "Submit" at bounding box center [348, 191] width 15 height 6
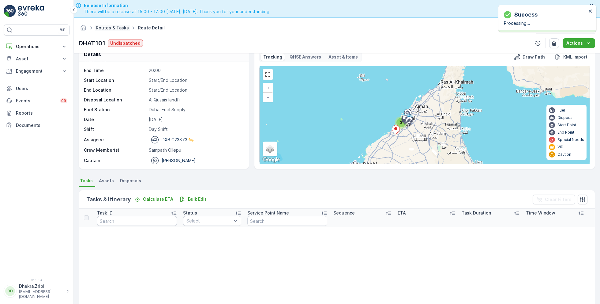
click at [107, 29] on link "Routes & Tasks" at bounding box center [112, 27] width 33 height 5
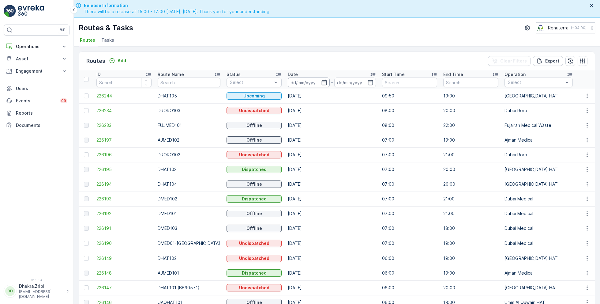
click at [310, 82] on input at bounding box center [309, 82] width 42 height 10
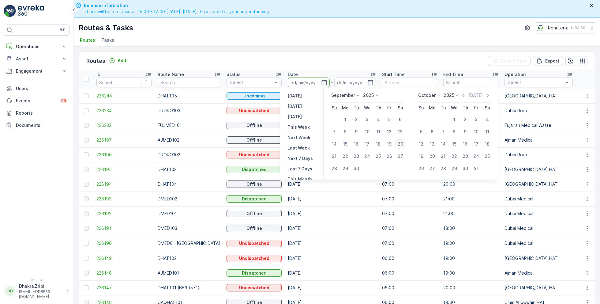
click at [401, 145] on div "20" at bounding box center [400, 144] width 10 height 10
type input "[DATE]"
click at [401, 145] on div "20" at bounding box center [400, 144] width 10 height 10
type input "[DATE]"
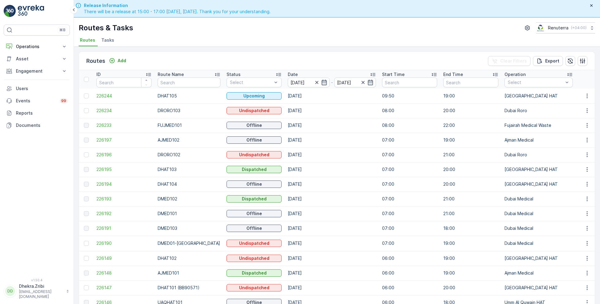
click at [294, 43] on ul "Routes Tasks" at bounding box center [334, 41] width 511 height 10
click at [185, 80] on input "text" at bounding box center [189, 82] width 62 height 10
type input "rel"
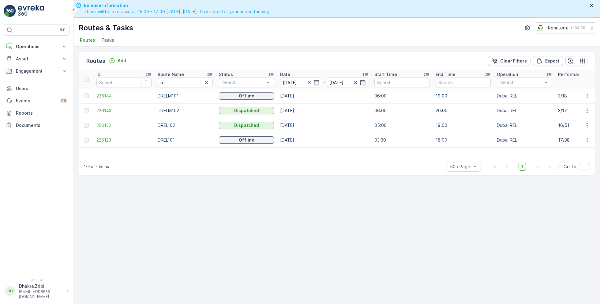
click at [105, 139] on span "226123" at bounding box center [123, 140] width 55 height 6
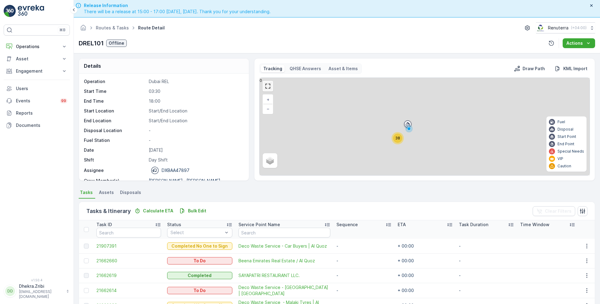
click at [269, 85] on link at bounding box center [267, 85] width 9 height 9
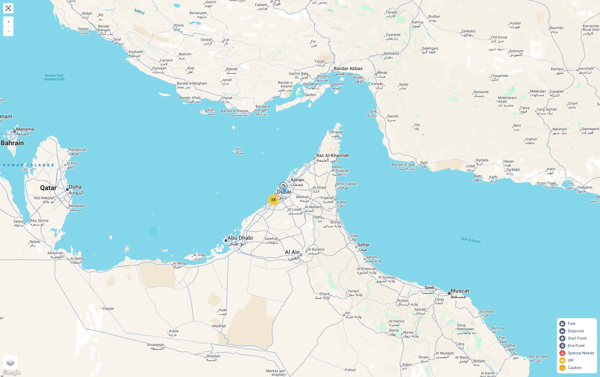
click at [275, 202] on span "38" at bounding box center [273, 199] width 5 height 5
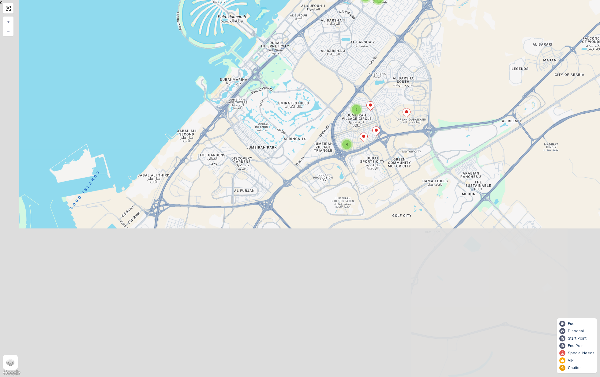
drag, startPoint x: 247, startPoint y: 256, endPoint x: 350, endPoint y: 83, distance: 201.6
click at [350, 83] on div "4 2 2 2 2 5 4 3 2 4 + − Satellite Roadmap Terrain Hybrid Leaflet Keyboard short…" at bounding box center [300, 188] width 600 height 377
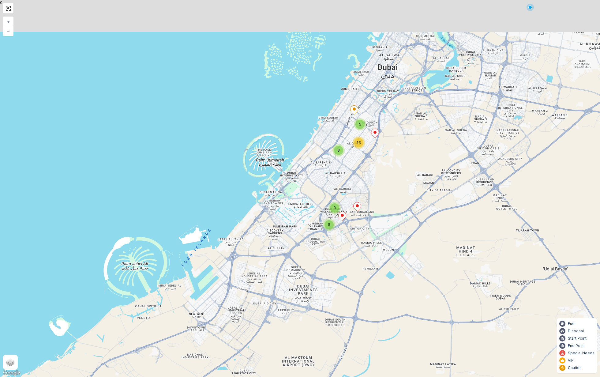
drag, startPoint x: 350, startPoint y: 83, endPoint x: 323, endPoint y: 206, distance: 126.4
click at [323, 206] on div "5 3 5 8 13 + − Satellite Roadmap Terrain Hybrid Leaflet Keyboard shortcuts Map …" at bounding box center [300, 188] width 600 height 377
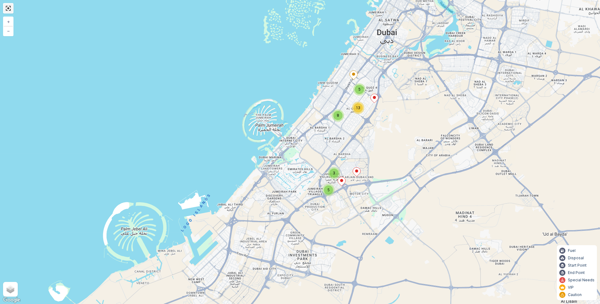
click at [11, 10] on link at bounding box center [8, 8] width 9 height 9
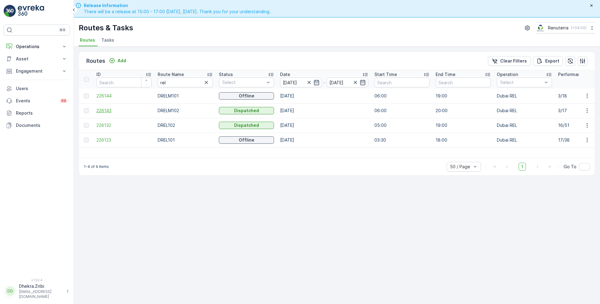
click at [109, 111] on span "226143" at bounding box center [123, 110] width 55 height 6
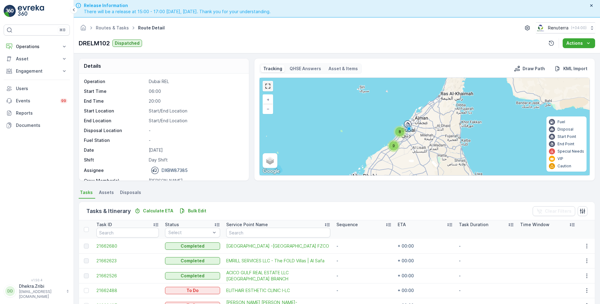
click at [266, 85] on link at bounding box center [267, 85] width 9 height 9
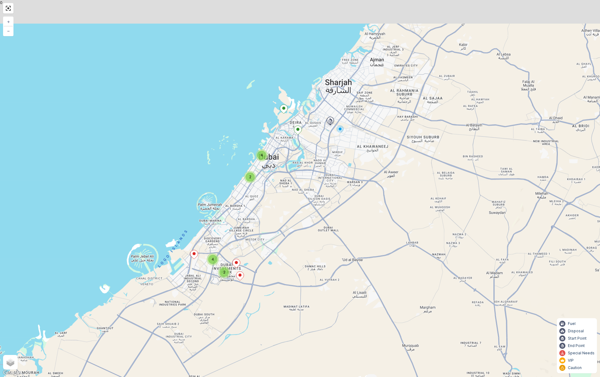
drag, startPoint x: 261, startPoint y: 148, endPoint x: 274, endPoint y: 235, distance: 87.8
click at [274, 235] on div "2 4 2 4 + − Satellite Roadmap Terrain Hybrid Leaflet Keyboard shortcuts Map Dat…" at bounding box center [300, 188] width 600 height 377
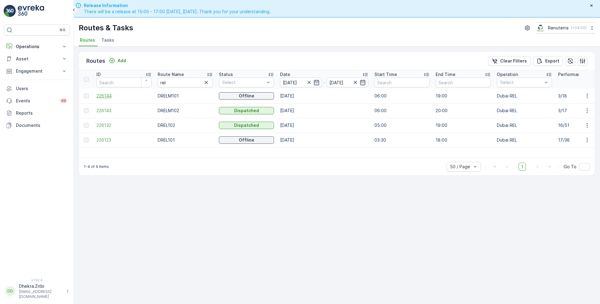
click at [103, 96] on span "226144" at bounding box center [123, 96] width 55 height 6
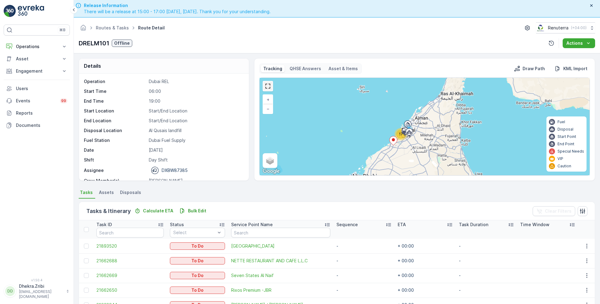
click at [268, 88] on link at bounding box center [267, 85] width 9 height 9
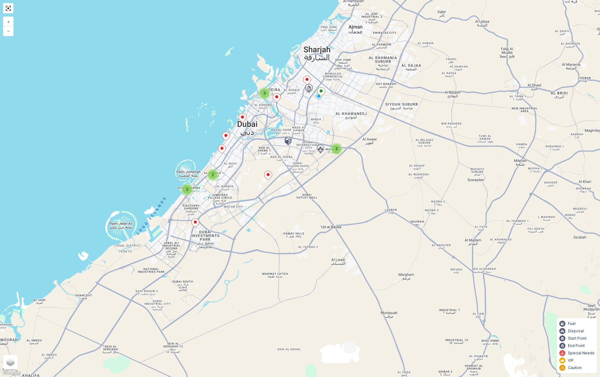
click at [186, 192] on div "3" at bounding box center [186, 189] width 9 height 9
click at [212, 178] on div "2" at bounding box center [212, 174] width 9 height 9
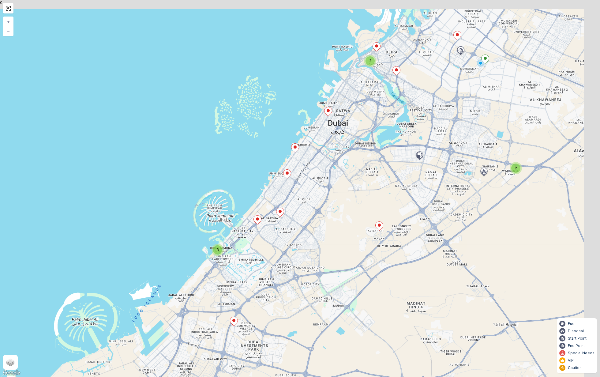
drag, startPoint x: 333, startPoint y: 148, endPoint x: 301, endPoint y: 180, distance: 44.6
click at [301, 180] on div "2 3 2 + − Satellite Roadmap Terrain Hybrid Leaflet Keyboard shortcuts Map Data …" at bounding box center [300, 188] width 600 height 377
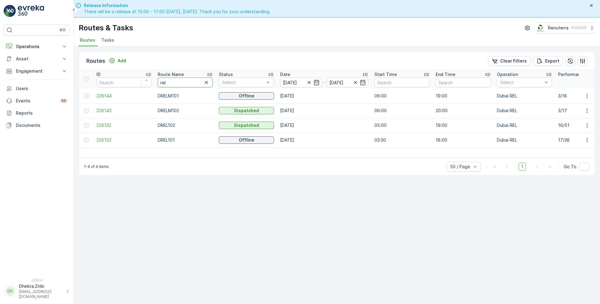
drag, startPoint x: 188, startPoint y: 86, endPoint x: 126, endPoint y: 78, distance: 62.3
type input "102"
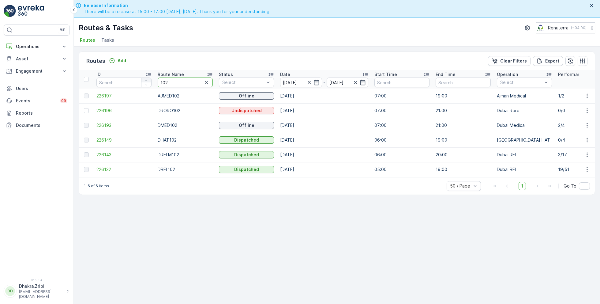
drag, startPoint x: 175, startPoint y: 79, endPoint x: 147, endPoint y: 78, distance: 28.2
type input "DREL"
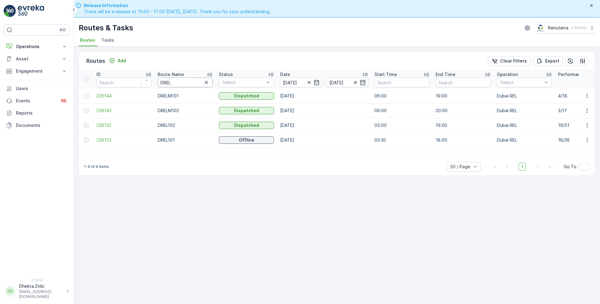
click at [173, 83] on input "DREL" at bounding box center [185, 82] width 55 height 10
type input "DRELm10"
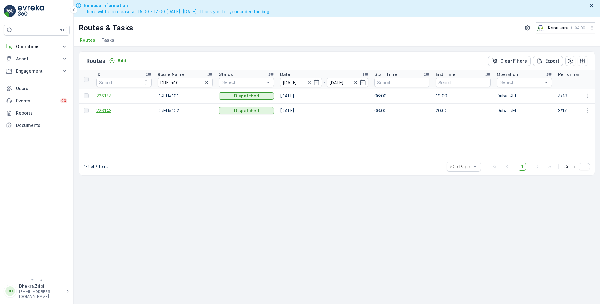
click at [115, 112] on span "226143" at bounding box center [123, 110] width 55 height 6
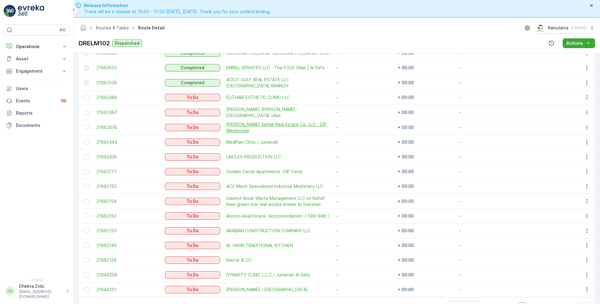
scroll to position [17, 0]
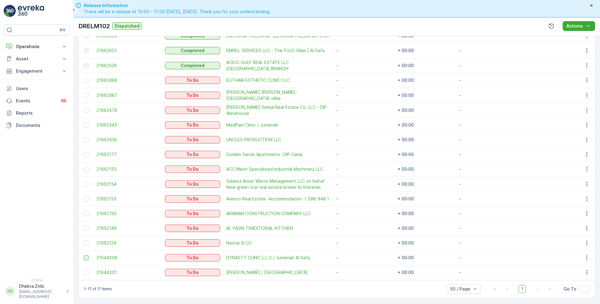
click at [87, 258] on div at bounding box center [86, 257] width 5 height 5
click at [84, 255] on input "checkbox" at bounding box center [84, 255] width 0 height 0
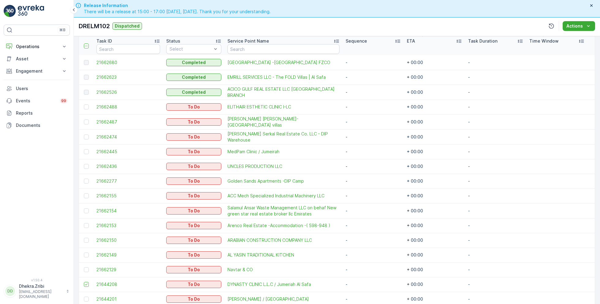
scroll to position [153, 0]
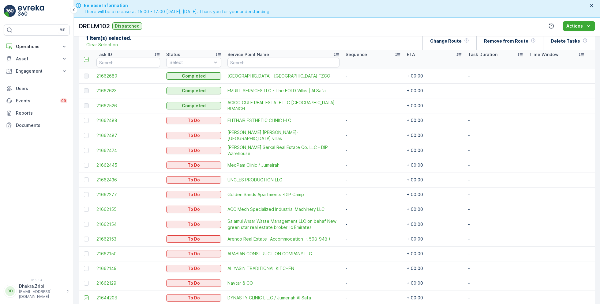
click at [83, 133] on td at bounding box center [86, 135] width 14 height 15
click at [89, 134] on div at bounding box center [87, 135] width 6 height 5
click at [84, 133] on input "checkbox" at bounding box center [84, 133] width 0 height 0
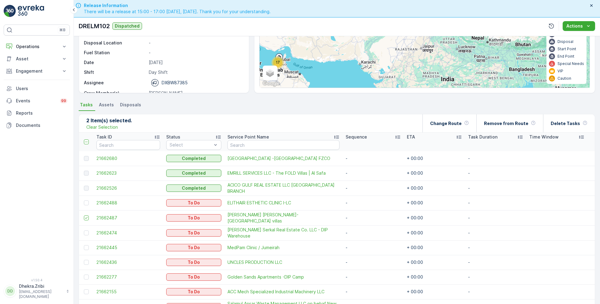
scroll to position [43, 0]
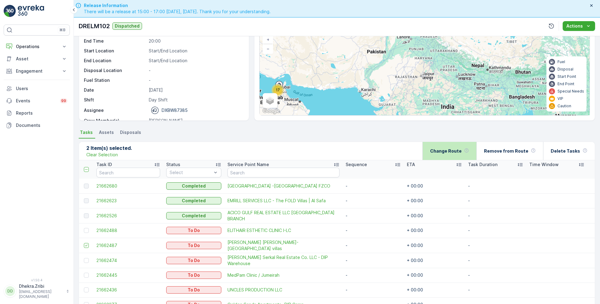
click at [444, 157] on div "Change Route" at bounding box center [449, 151] width 39 height 18
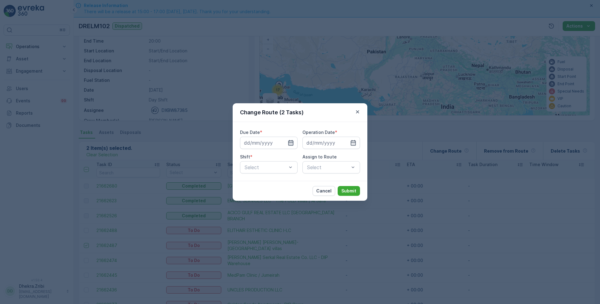
click at [289, 145] on icon "button" at bounding box center [291, 143] width 6 height 6
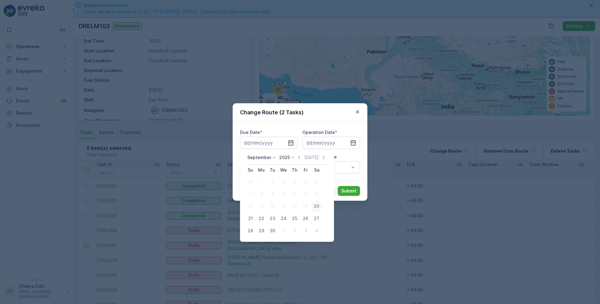
click at [315, 205] on div "20" at bounding box center [317, 206] width 10 height 10
type input "[DATE]"
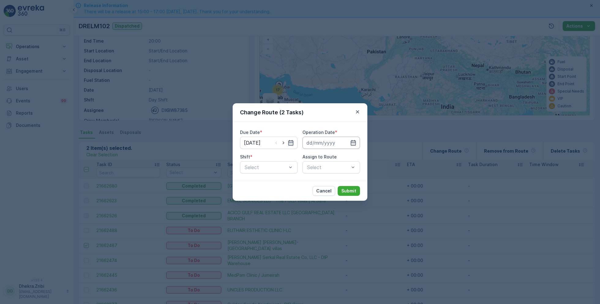
click at [352, 146] on input at bounding box center [331, 143] width 58 height 12
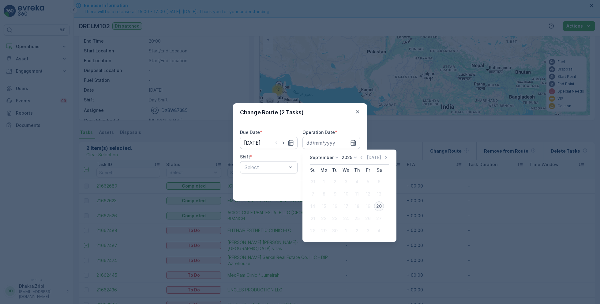
click at [381, 209] on div "20" at bounding box center [379, 206] width 10 height 10
type input "[DATE]"
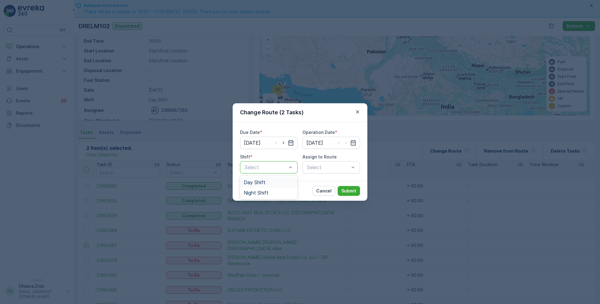
click at [276, 183] on div "Day Shift" at bounding box center [269, 182] width 50 height 6
click at [336, 175] on div "Due Date * 20.09.2025 Operation Date * 20.09.2025 Shift * option Day Shift, sel…" at bounding box center [300, 151] width 135 height 59
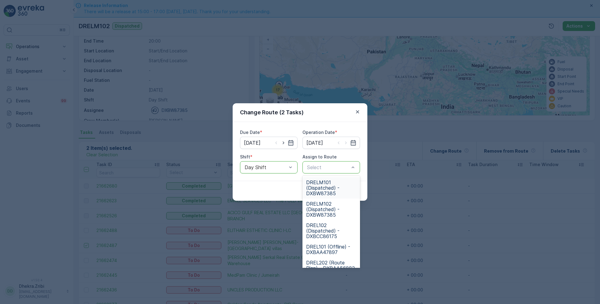
click at [328, 194] on span "DRELM101 (Dispatched) - DXBW87385" at bounding box center [331, 187] width 50 height 17
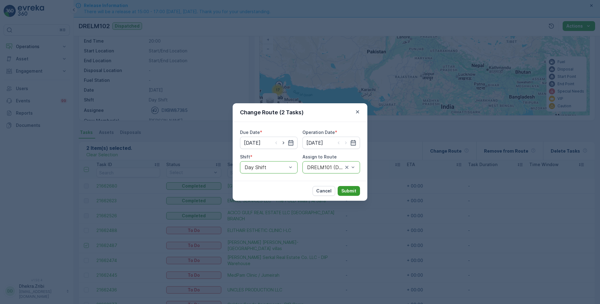
click at [356, 190] on p "Submit" at bounding box center [348, 191] width 15 height 6
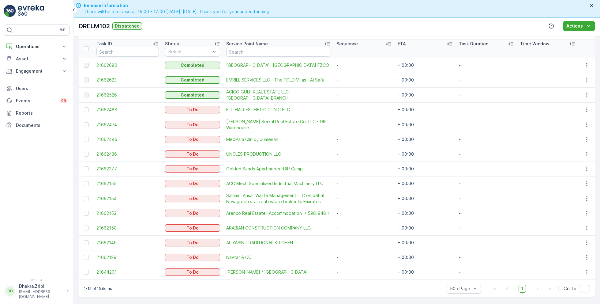
scroll to position [0, 0]
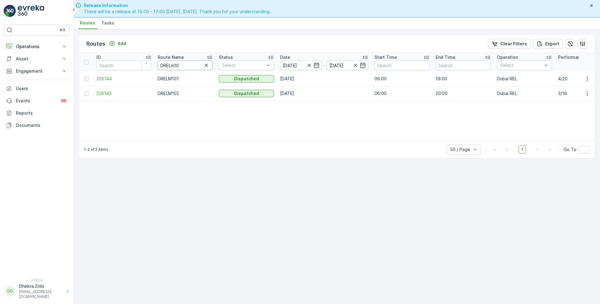
click at [188, 66] on input "DRELm10" at bounding box center [185, 65] width 55 height 10
type input "DRE"
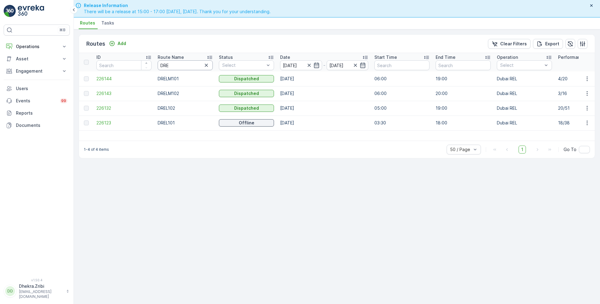
click at [195, 62] on input "DRE" at bounding box center [185, 65] width 55 height 10
click at [180, 64] on input "DRE" at bounding box center [185, 65] width 55 height 10
type input "DREl101"
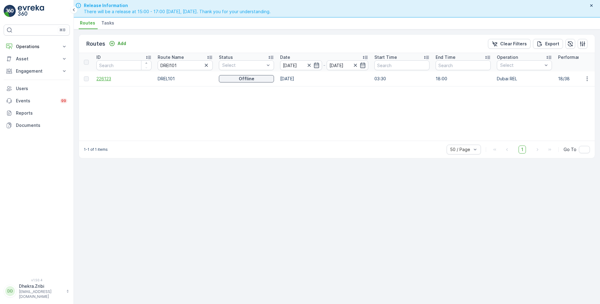
click at [114, 80] on span "226123" at bounding box center [123, 79] width 55 height 6
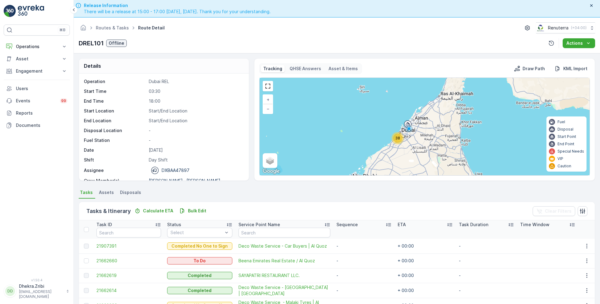
click at [395, 143] on div "38" at bounding box center [397, 138] width 12 height 12
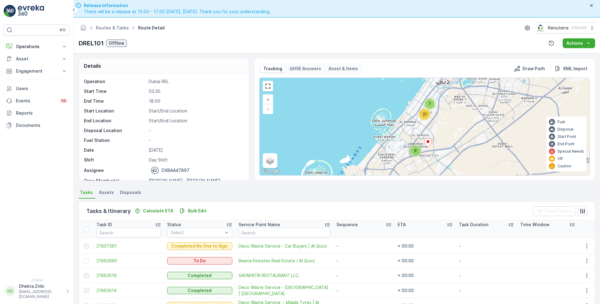
click at [415, 146] on div "9" at bounding box center [415, 150] width 9 height 9
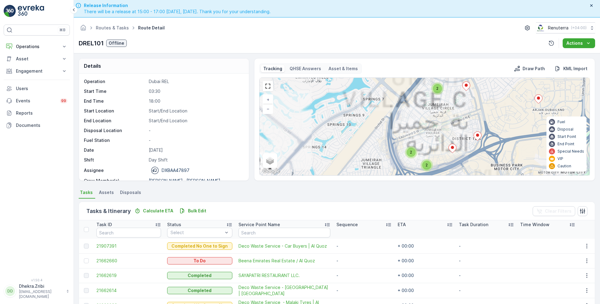
drag, startPoint x: 362, startPoint y: 135, endPoint x: 401, endPoint y: 137, distance: 39.3
click at [395, 135] on div "2 2 2 2 3 2 3 + − Satellite Roadmap Terrain Hybrid Leaflet Keyboard shortcuts M…" at bounding box center [425, 126] width 330 height 97
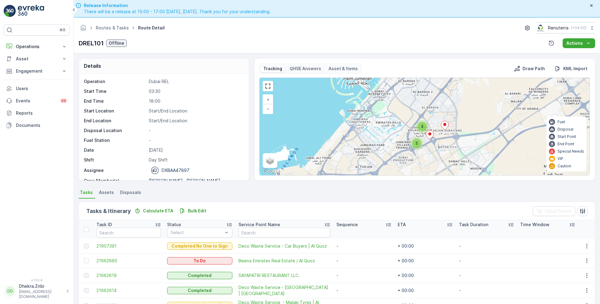
drag, startPoint x: 401, startPoint y: 138, endPoint x: 429, endPoint y: 148, distance: 29.1
click at [429, 148] on div "5 3 5 8 13 + − Satellite Roadmap Terrain Hybrid Leaflet Keyboard shortcuts Map …" at bounding box center [425, 126] width 330 height 97
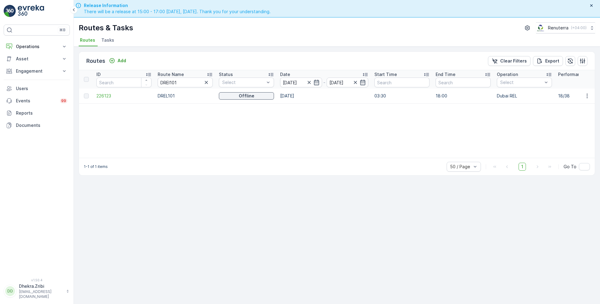
click at [206, 144] on div "ID Route Name DREl101 Status Select Date 20.09.2025 - 20.09.2025 Start Time End…" at bounding box center [337, 114] width 516 height 88
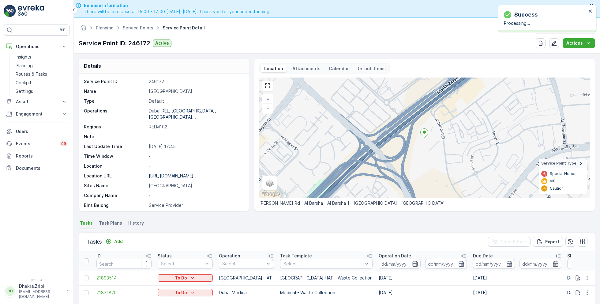
scroll to position [84, 0]
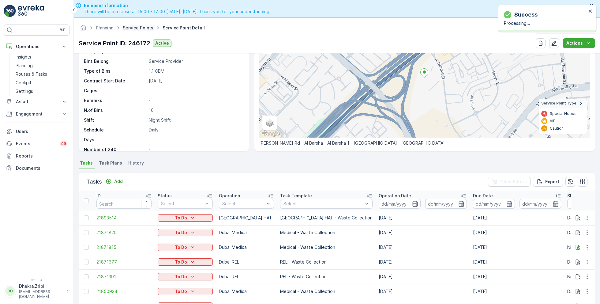
click at [136, 29] on link "Service Points" at bounding box center [138, 27] width 31 height 5
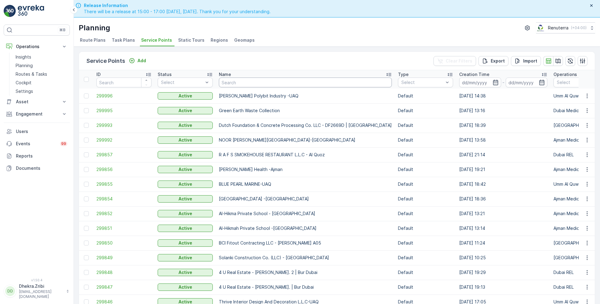
click at [253, 82] on input "text" at bounding box center [305, 82] width 173 height 10
type input "sobha"
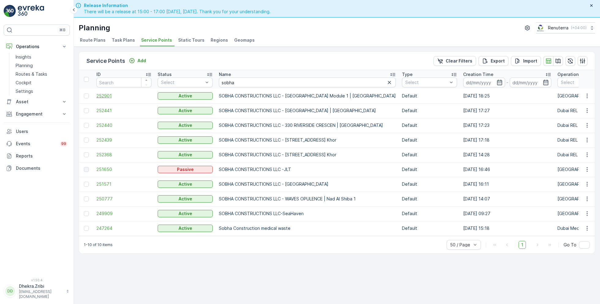
click at [99, 95] on span "252901" at bounding box center [123, 96] width 55 height 6
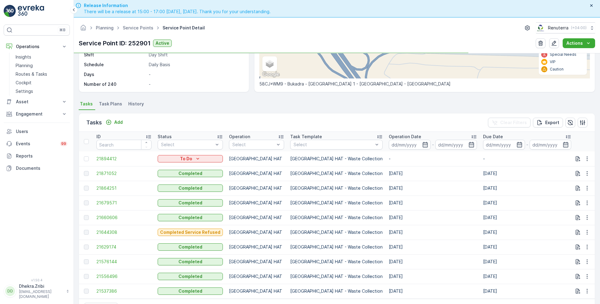
scroll to position [124, 0]
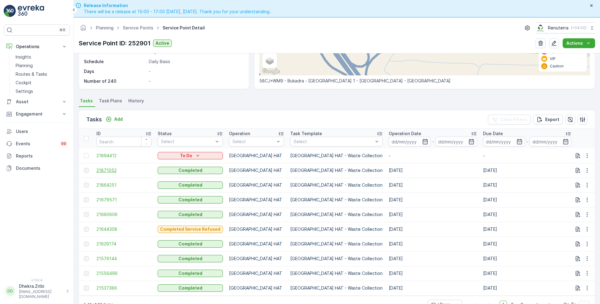
click at [103, 167] on span "21871052" at bounding box center [123, 170] width 55 height 6
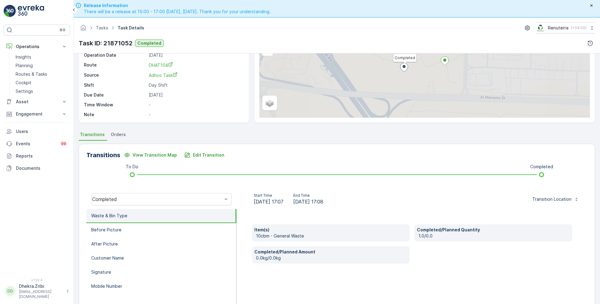
scroll to position [82, 0]
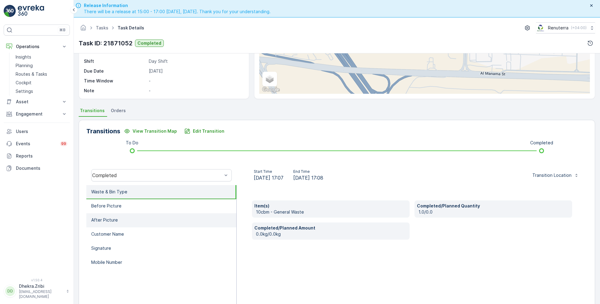
click at [125, 218] on li "After Picture" at bounding box center [161, 220] width 150 height 14
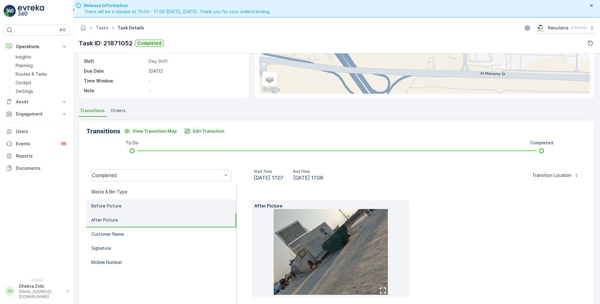
click at [121, 201] on li "Before Picture" at bounding box center [161, 206] width 150 height 14
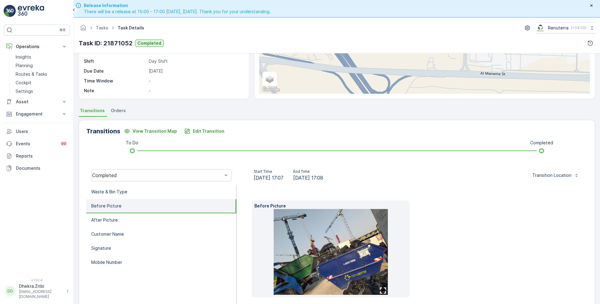
click at [372, 260] on img at bounding box center [331, 252] width 114 height 86
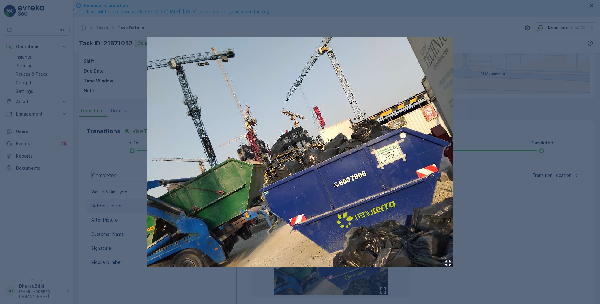
click at [485, 231] on div at bounding box center [300, 152] width 600 height 304
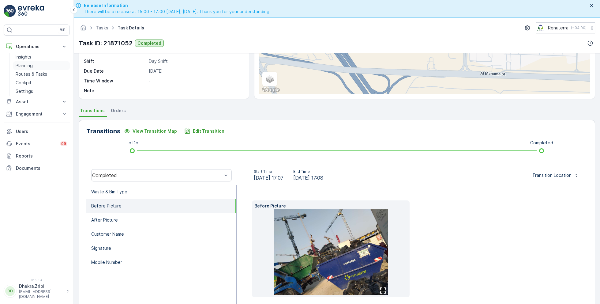
click at [24, 68] on p "Planning" at bounding box center [24, 65] width 17 height 6
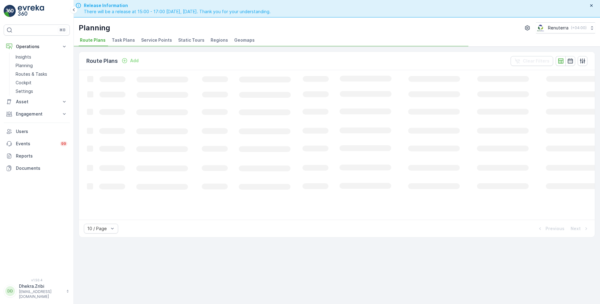
click at [163, 42] on span "Service Points" at bounding box center [156, 40] width 31 height 6
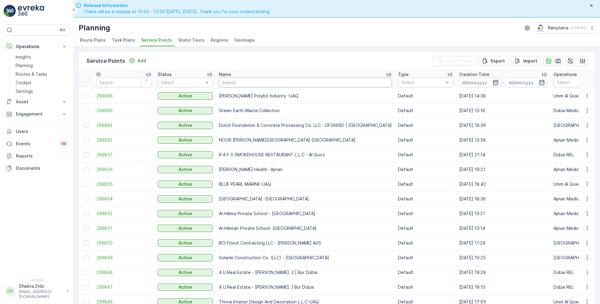
click at [251, 80] on input "text" at bounding box center [305, 82] width 173 height 10
type input "well"
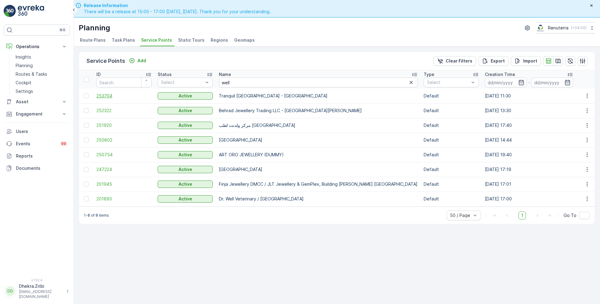
click at [115, 95] on span "253704" at bounding box center [123, 96] width 55 height 6
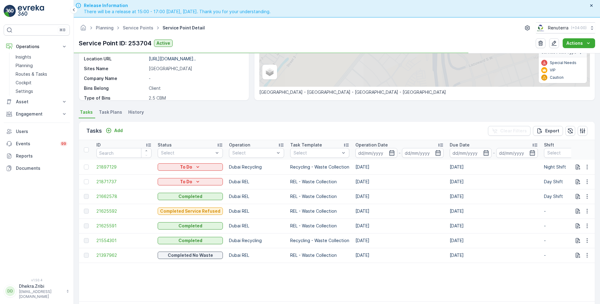
scroll to position [111, 0]
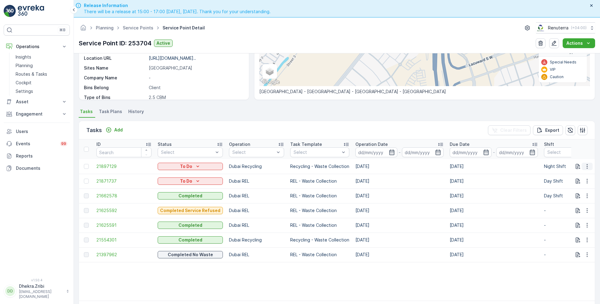
click at [589, 167] on icon "button" at bounding box center [587, 166] width 6 height 6
click at [580, 184] on div "History" at bounding box center [577, 183] width 46 height 9
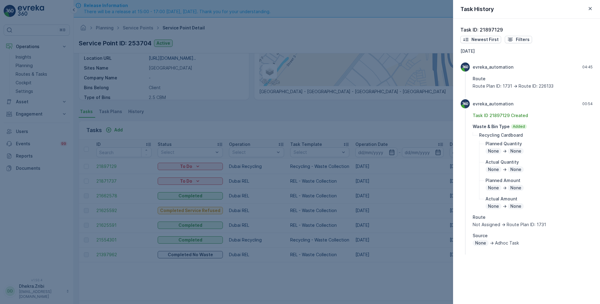
click at [409, 100] on div at bounding box center [300, 152] width 600 height 304
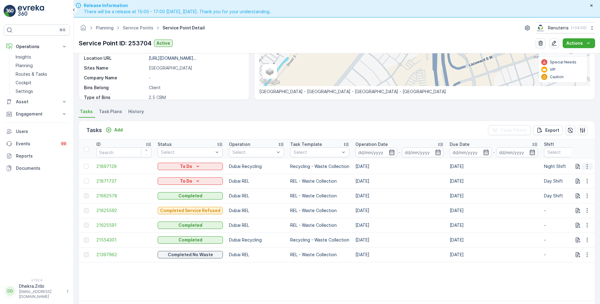
click at [586, 167] on icon "button" at bounding box center [586, 166] width 1 height 5
click at [583, 190] on span "Change Route" at bounding box center [571, 192] width 30 height 6
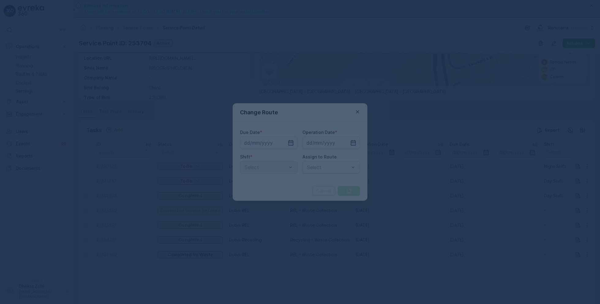
type input "[DATE]"
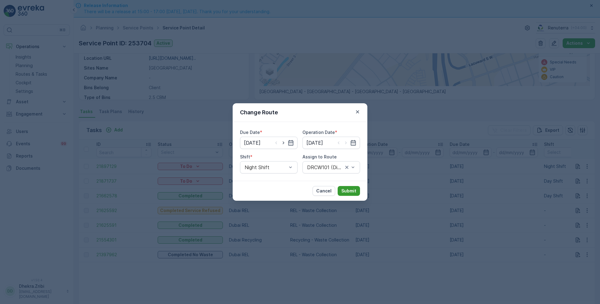
click at [346, 191] on p "Submit" at bounding box center [348, 191] width 15 height 6
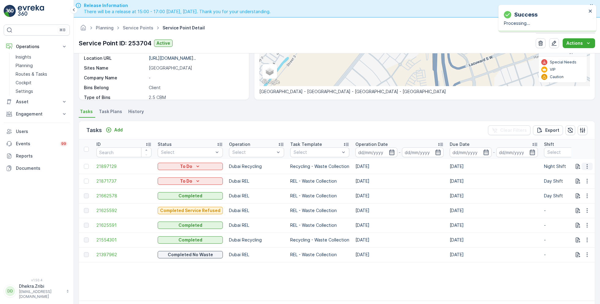
click at [587, 164] on icon "button" at bounding box center [587, 166] width 6 height 6
click at [576, 191] on span "Change Route" at bounding box center [571, 192] width 30 height 6
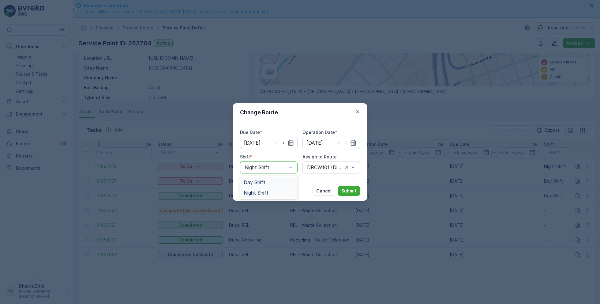
click at [258, 178] on div "Day Shift" at bounding box center [269, 182] width 58 height 10
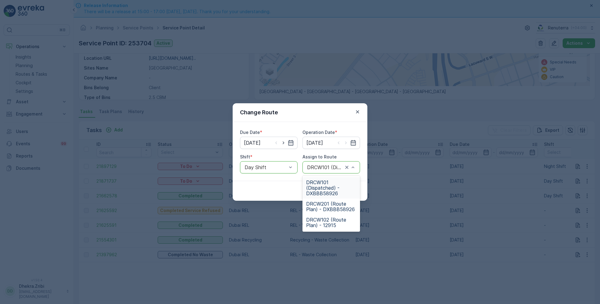
click at [329, 185] on span "DRCW101 (Dispatched) - DXBBB58926" at bounding box center [331, 187] width 50 height 17
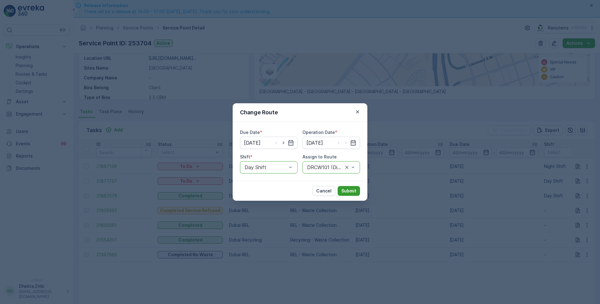
click at [346, 190] on p "Submit" at bounding box center [348, 191] width 15 height 6
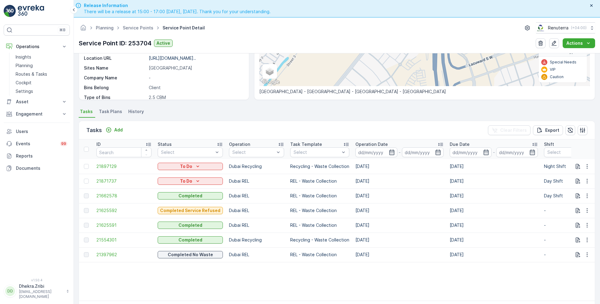
scroll to position [0, 0]
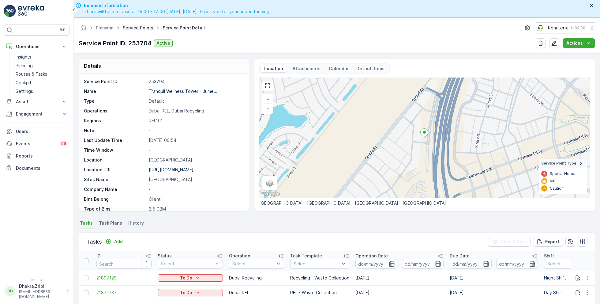
click at [141, 26] on link "Service Points" at bounding box center [138, 27] width 31 height 5
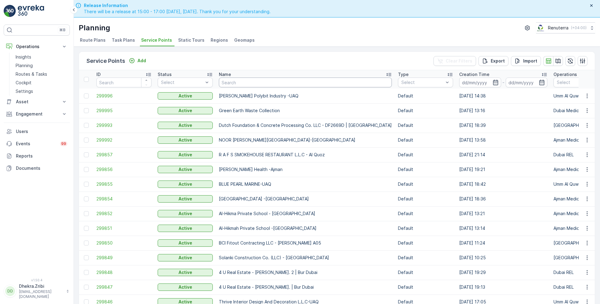
click at [244, 85] on input "text" at bounding box center [305, 82] width 173 height 10
type input "Happy"
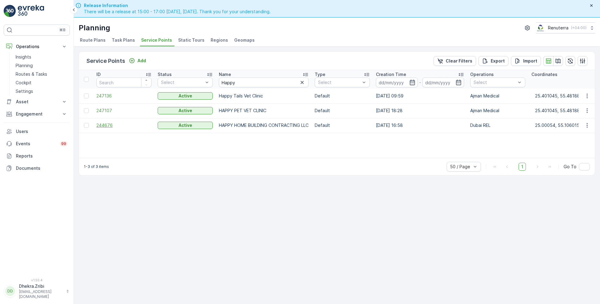
click at [119, 123] on span "244676" at bounding box center [123, 125] width 55 height 6
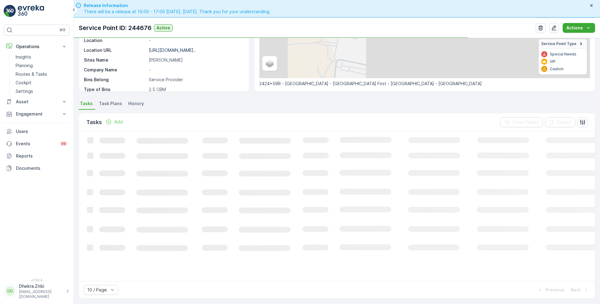
scroll to position [104, 0]
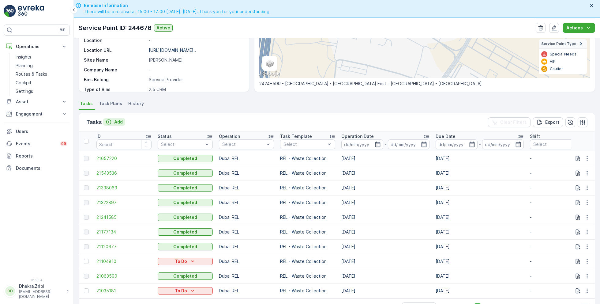
click at [119, 124] on button "Add" at bounding box center [114, 121] width 22 height 7
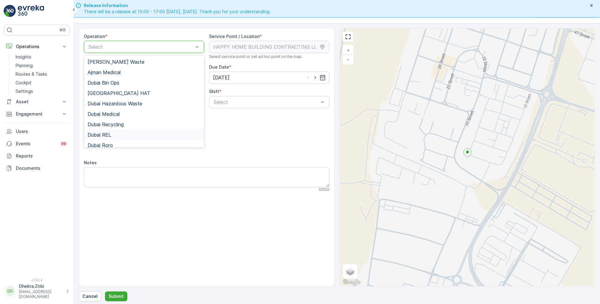
click at [107, 130] on div "Dubai REL" at bounding box center [144, 134] width 120 height 10
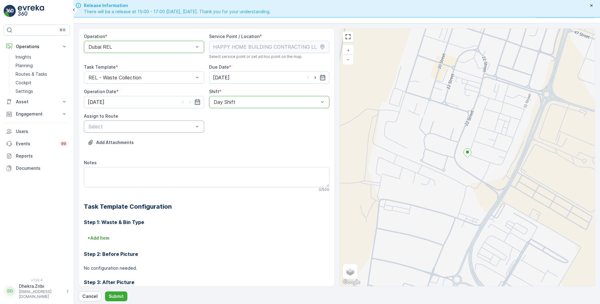
click at [176, 131] on div "Select" at bounding box center [144, 126] width 120 height 12
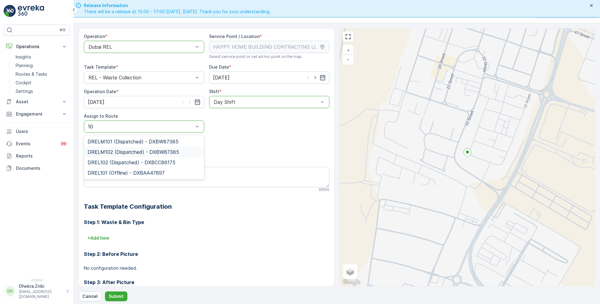
type input "102"
click at [107, 139] on span "DRELM102 (Dispatched) - DXBW87385" at bounding box center [134, 142] width 92 height 6
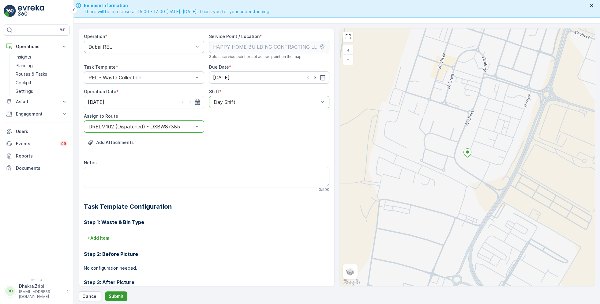
click at [117, 299] on button "Submit" at bounding box center [116, 296] width 22 height 10
